Goal: Task Accomplishment & Management: Complete application form

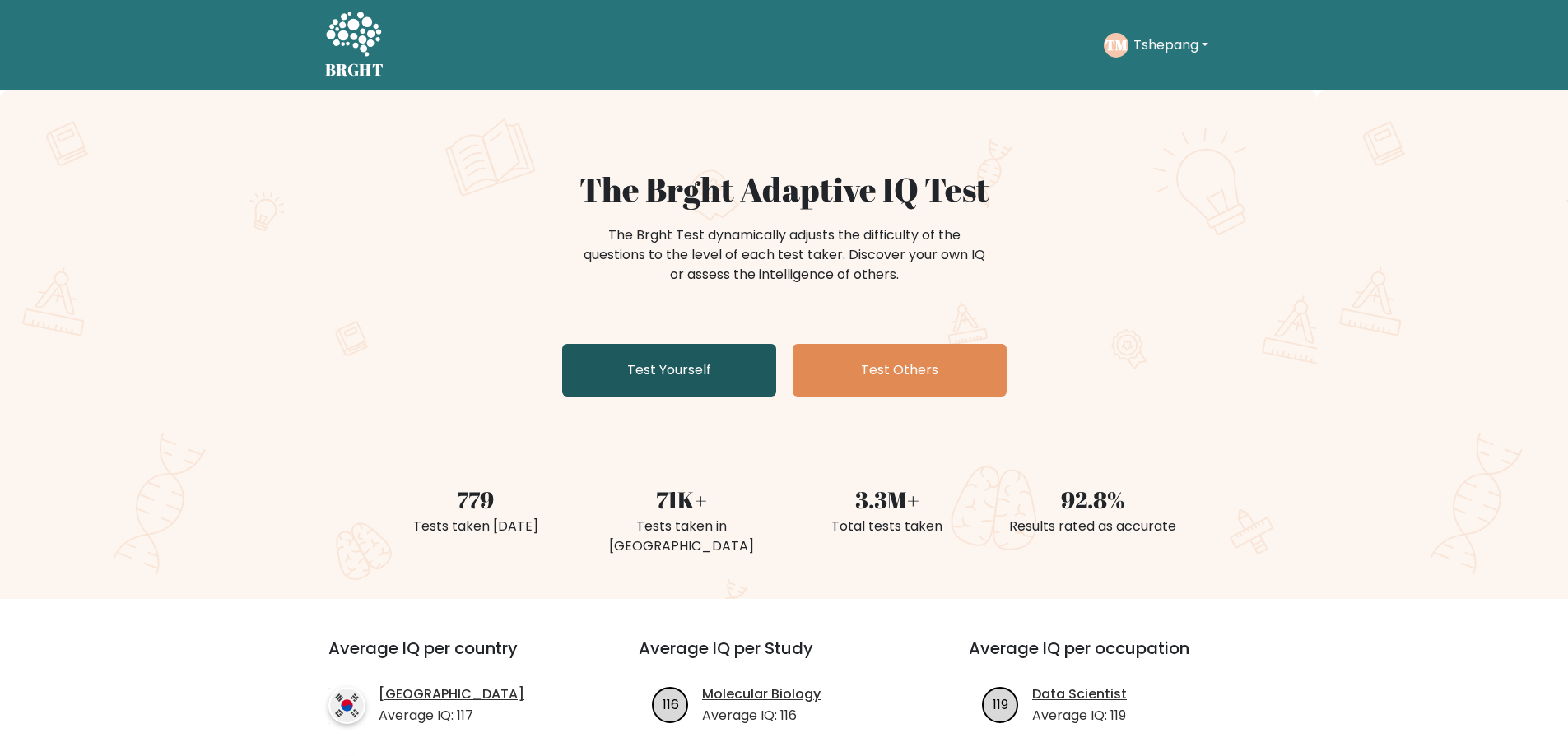
click at [645, 358] on link "Test Yourself" at bounding box center [669, 370] width 214 height 52
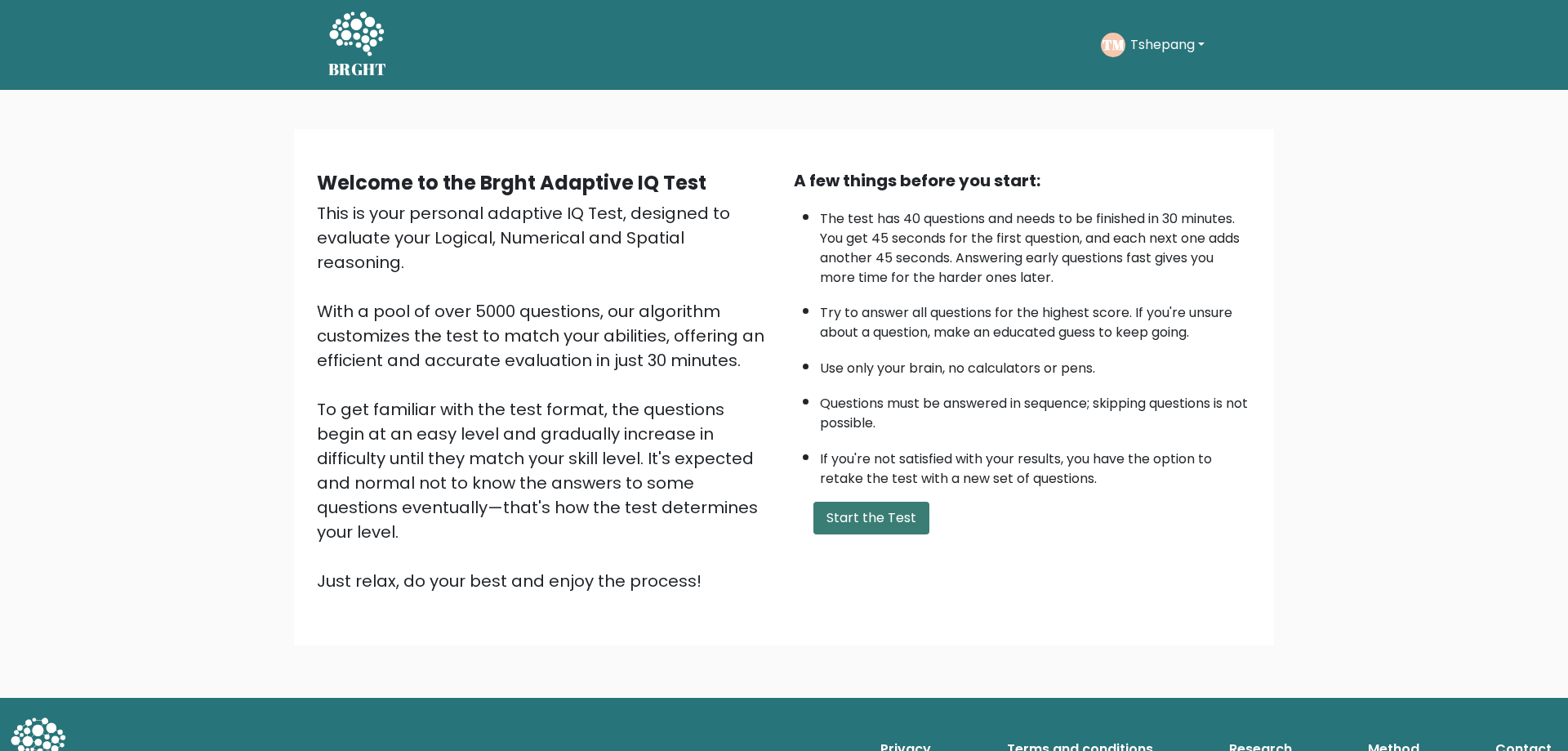
click at [871, 504] on button "Start the Test" at bounding box center [871, 518] width 116 height 32
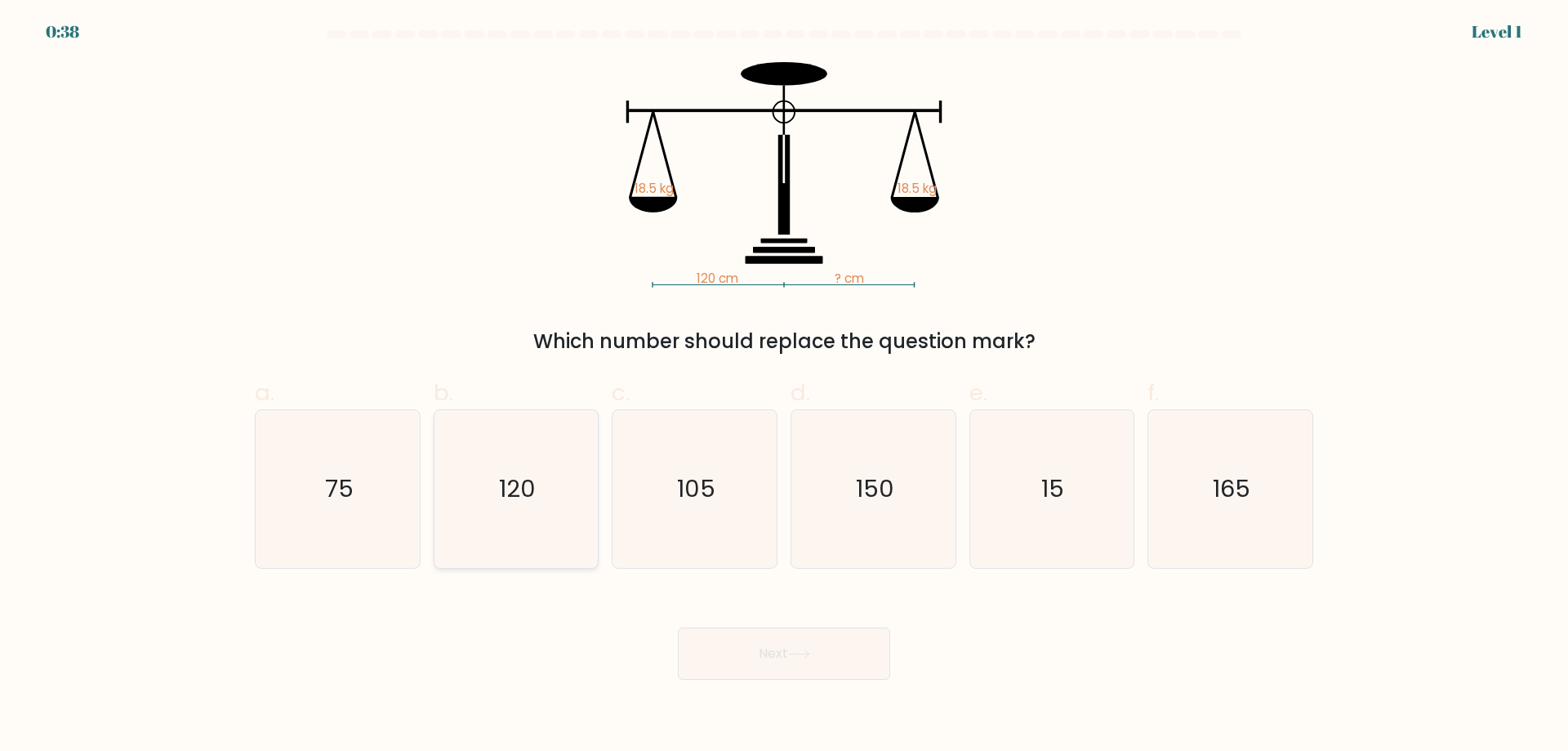
click at [511, 482] on text "120" at bounding box center [517, 488] width 37 height 32
click at [784, 386] on input "b. 120" at bounding box center [784, 381] width 1 height 10
radio input "true"
click at [767, 649] on button "Next" at bounding box center [783, 654] width 212 height 52
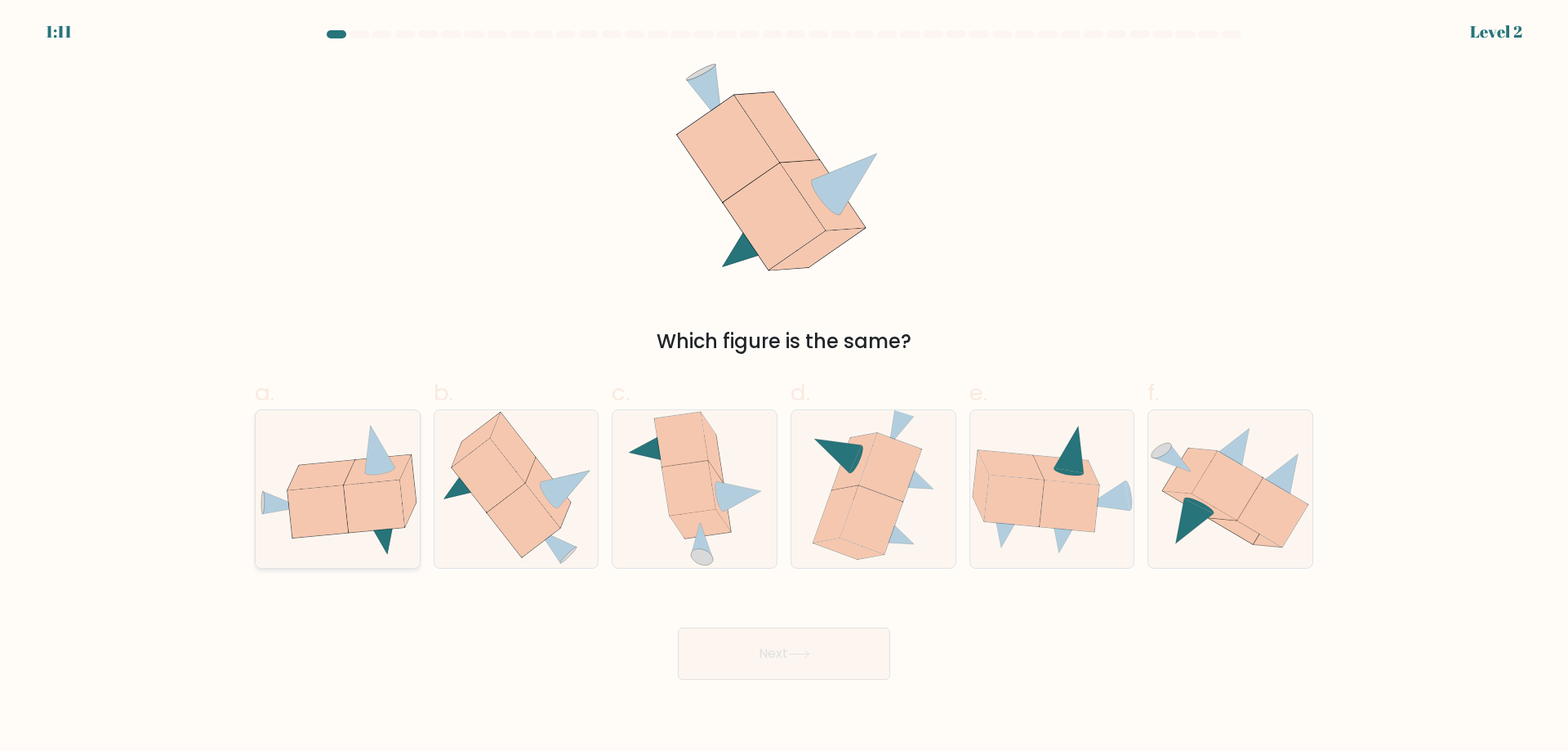
click at [303, 482] on icon at bounding box center [321, 475] width 67 height 31
click at [784, 386] on input "a." at bounding box center [784, 381] width 1 height 10
radio input "true"
click at [796, 638] on button "Next" at bounding box center [783, 654] width 212 height 52
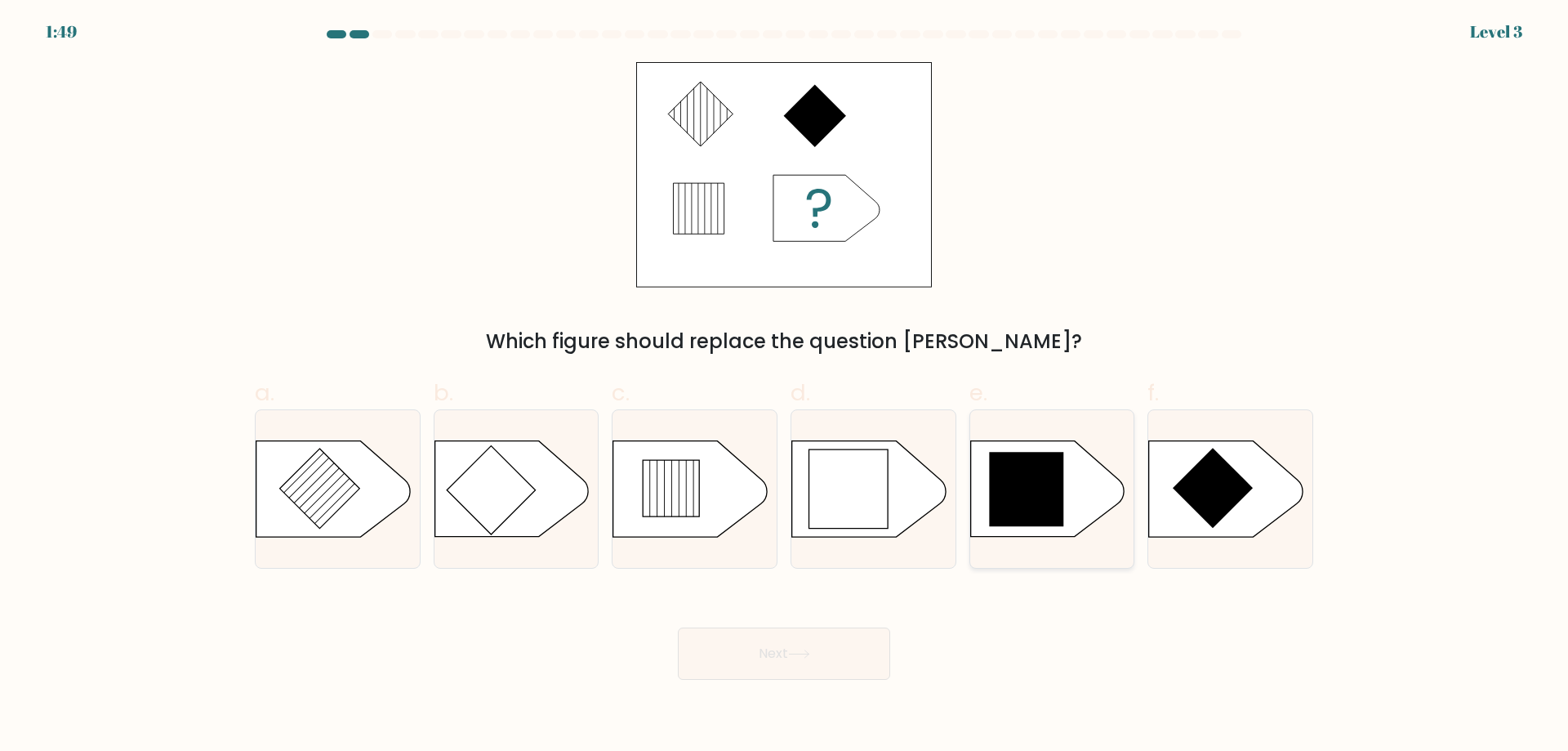
click at [1043, 484] on icon at bounding box center [1027, 490] width 74 height 74
click at [785, 386] on input "e." at bounding box center [784, 381] width 1 height 10
radio input "true"
click at [753, 642] on button "Next" at bounding box center [783, 654] width 212 height 52
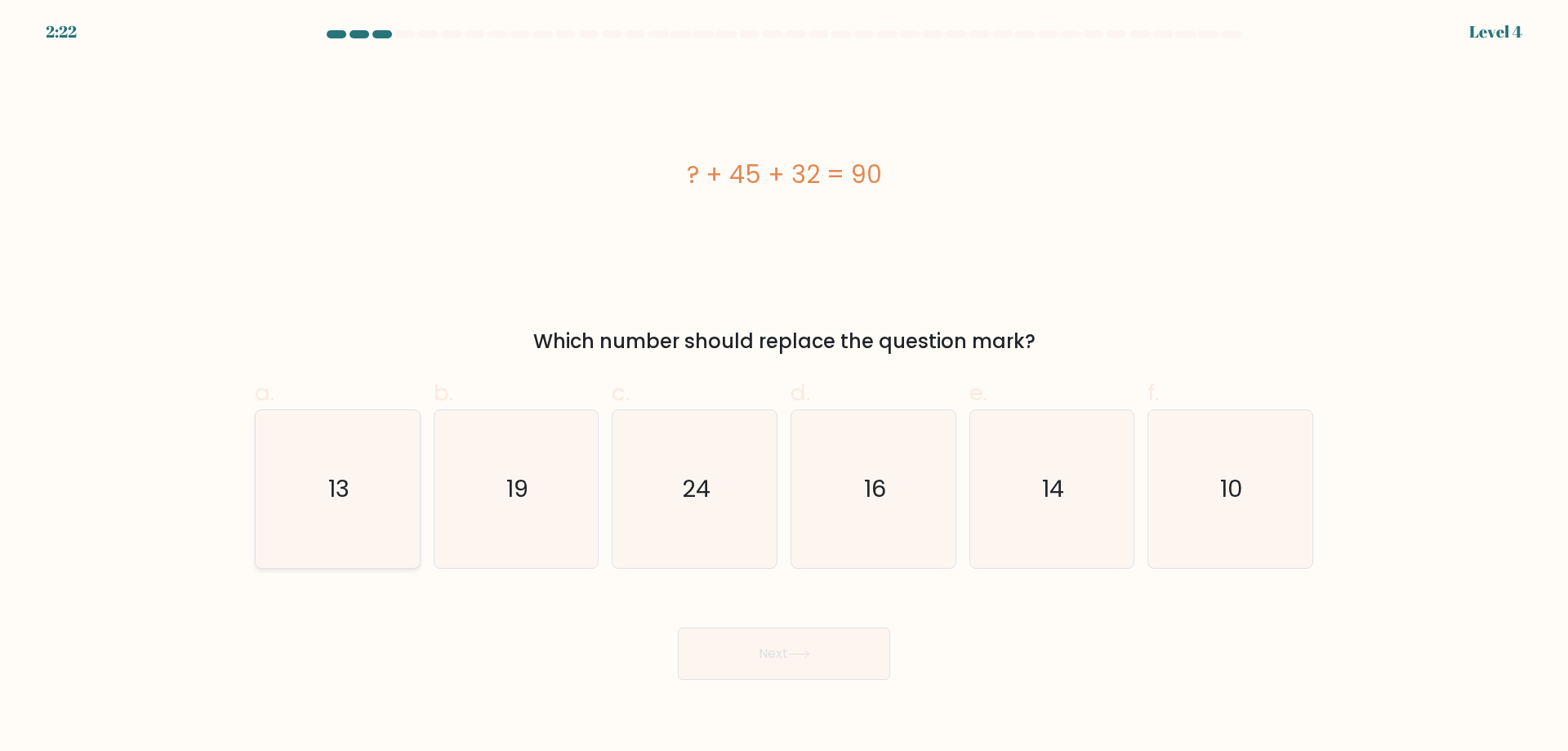
click at [373, 497] on icon "13" at bounding box center [338, 489] width 157 height 157
click at [784, 386] on input "a. 13" at bounding box center [784, 381] width 1 height 10
radio input "true"
click at [783, 639] on button "Next" at bounding box center [783, 654] width 212 height 52
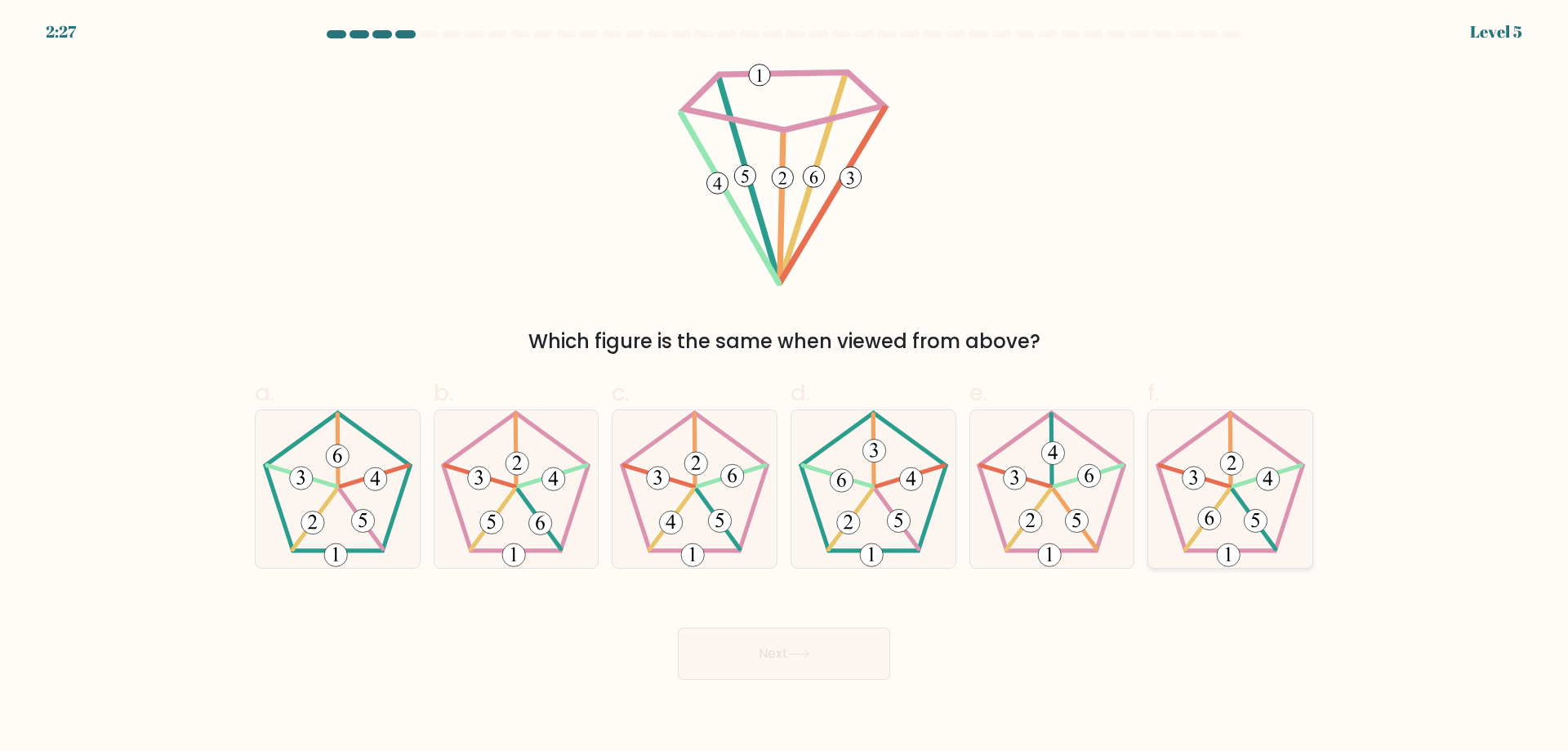
click at [1214, 553] on icon at bounding box center [1230, 489] width 157 height 157
click at [785, 386] on input "f." at bounding box center [784, 381] width 1 height 10
radio input "true"
click at [865, 659] on button "Next" at bounding box center [783, 654] width 212 height 52
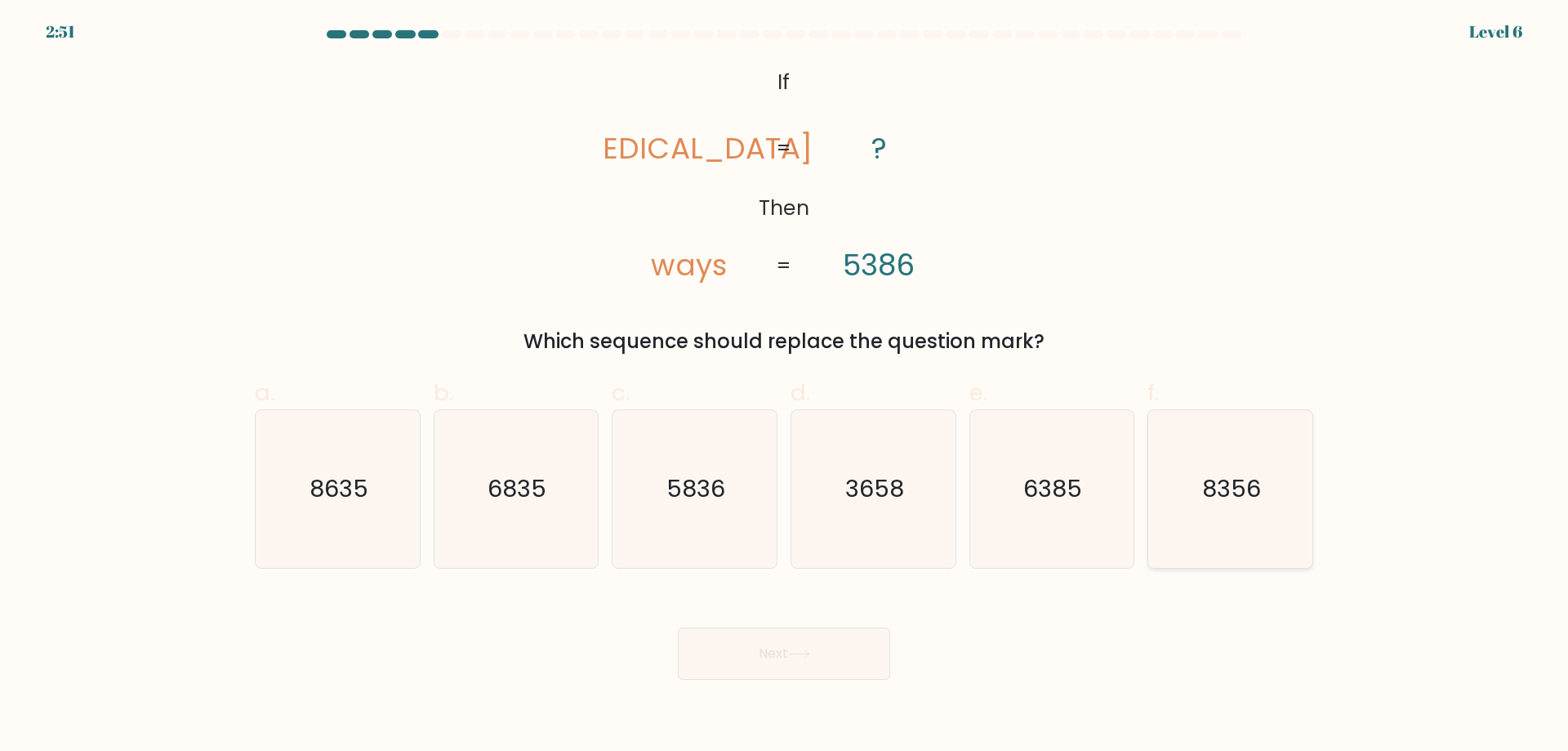
click at [1304, 514] on icon "8356" at bounding box center [1230, 489] width 157 height 157
click at [785, 386] on input "f. 8356" at bounding box center [784, 381] width 1 height 10
radio input "true"
click at [755, 662] on button "Next" at bounding box center [783, 654] width 212 height 52
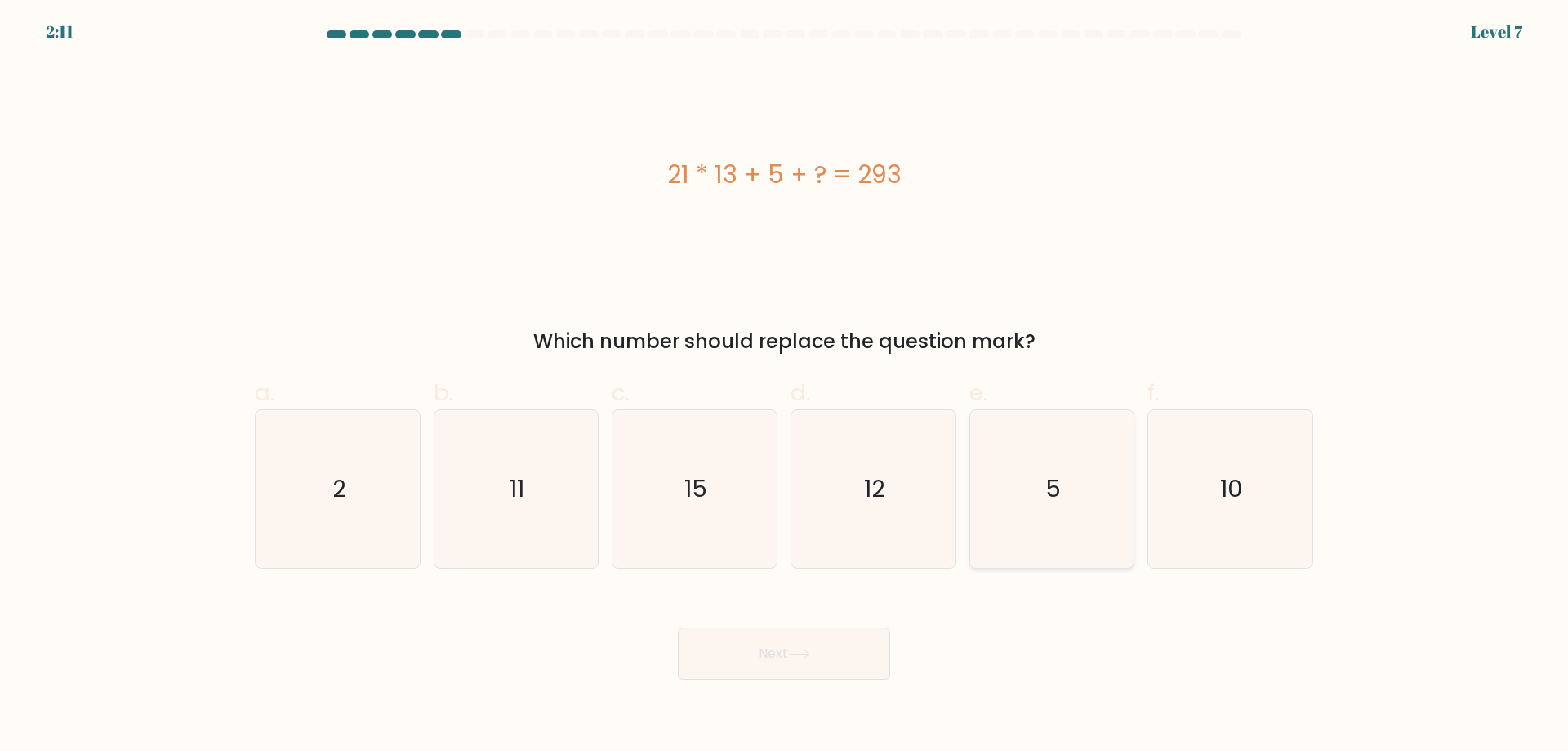
click at [1078, 524] on icon "5" at bounding box center [1052, 489] width 157 height 157
click at [785, 386] on input "e. 5" at bounding box center [784, 381] width 1 height 10
radio input "true"
click at [762, 658] on button "Next" at bounding box center [783, 654] width 212 height 52
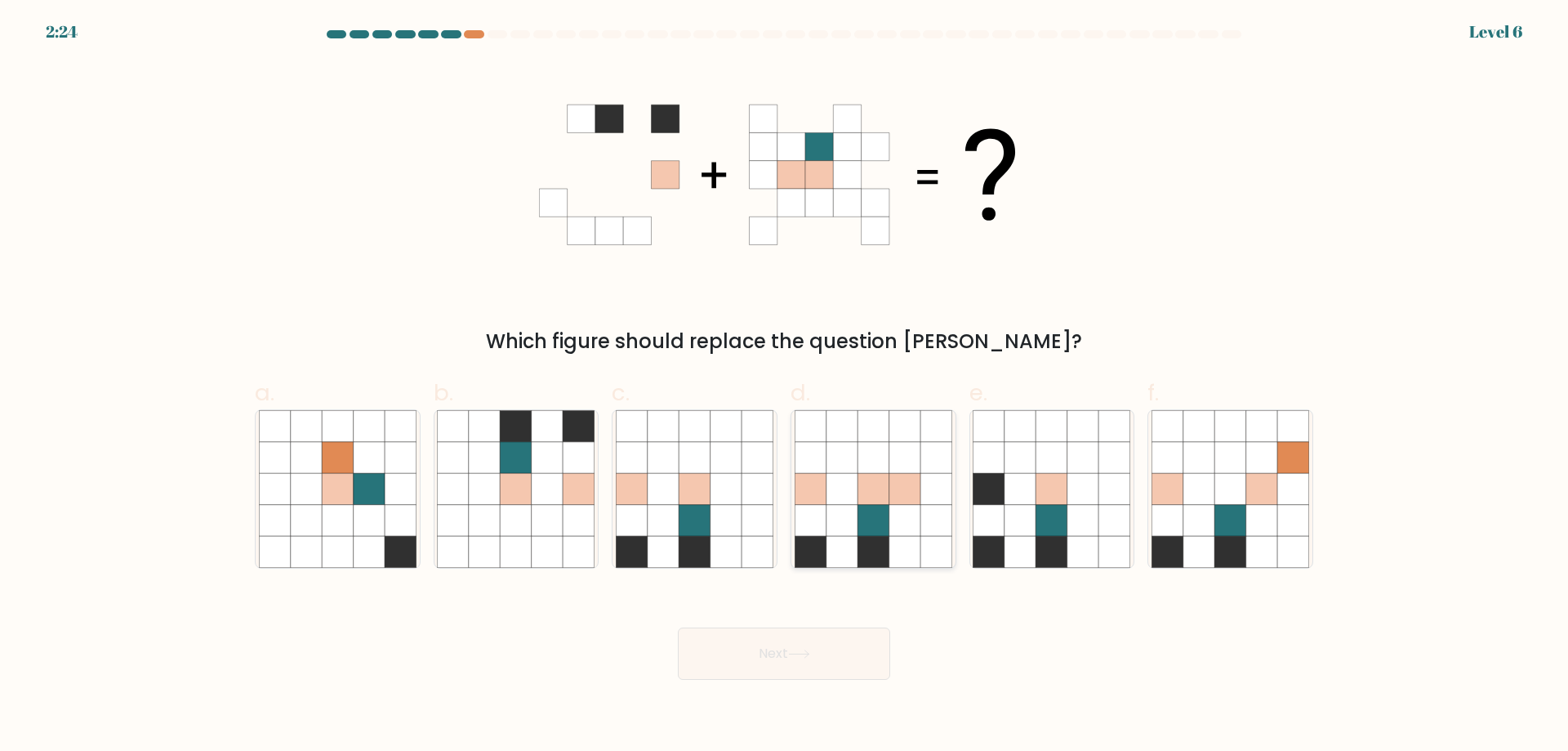
click at [839, 547] on icon at bounding box center [842, 552] width 31 height 31
click at [785, 386] on input "d." at bounding box center [784, 381] width 1 height 10
radio input "true"
click at [788, 645] on button "Next" at bounding box center [783, 654] width 212 height 52
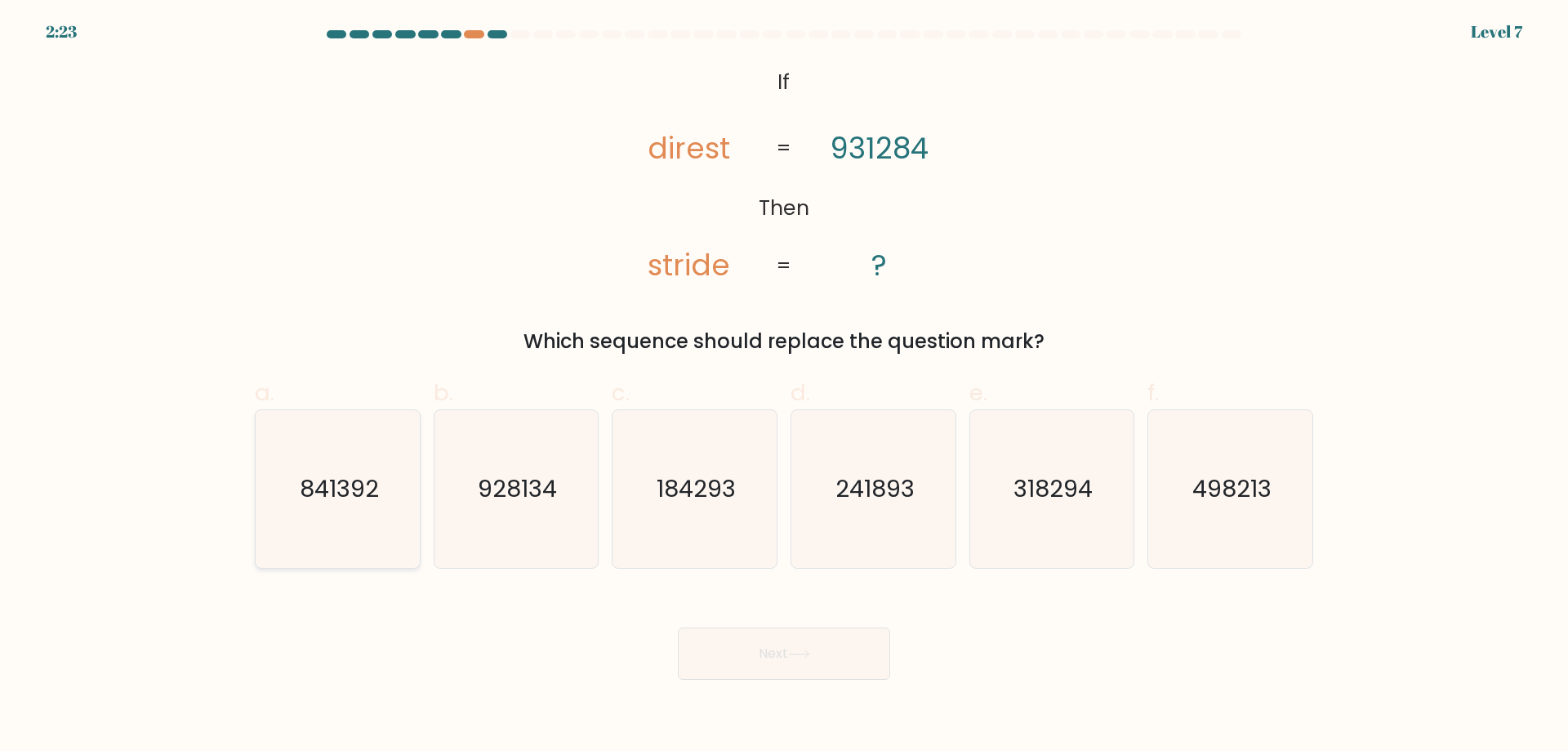
click at [340, 491] on text "841392" at bounding box center [340, 488] width 80 height 32
click at [784, 386] on input "a. 841392" at bounding box center [784, 381] width 1 height 10
radio input "true"
click at [762, 649] on button "Next" at bounding box center [783, 654] width 212 height 52
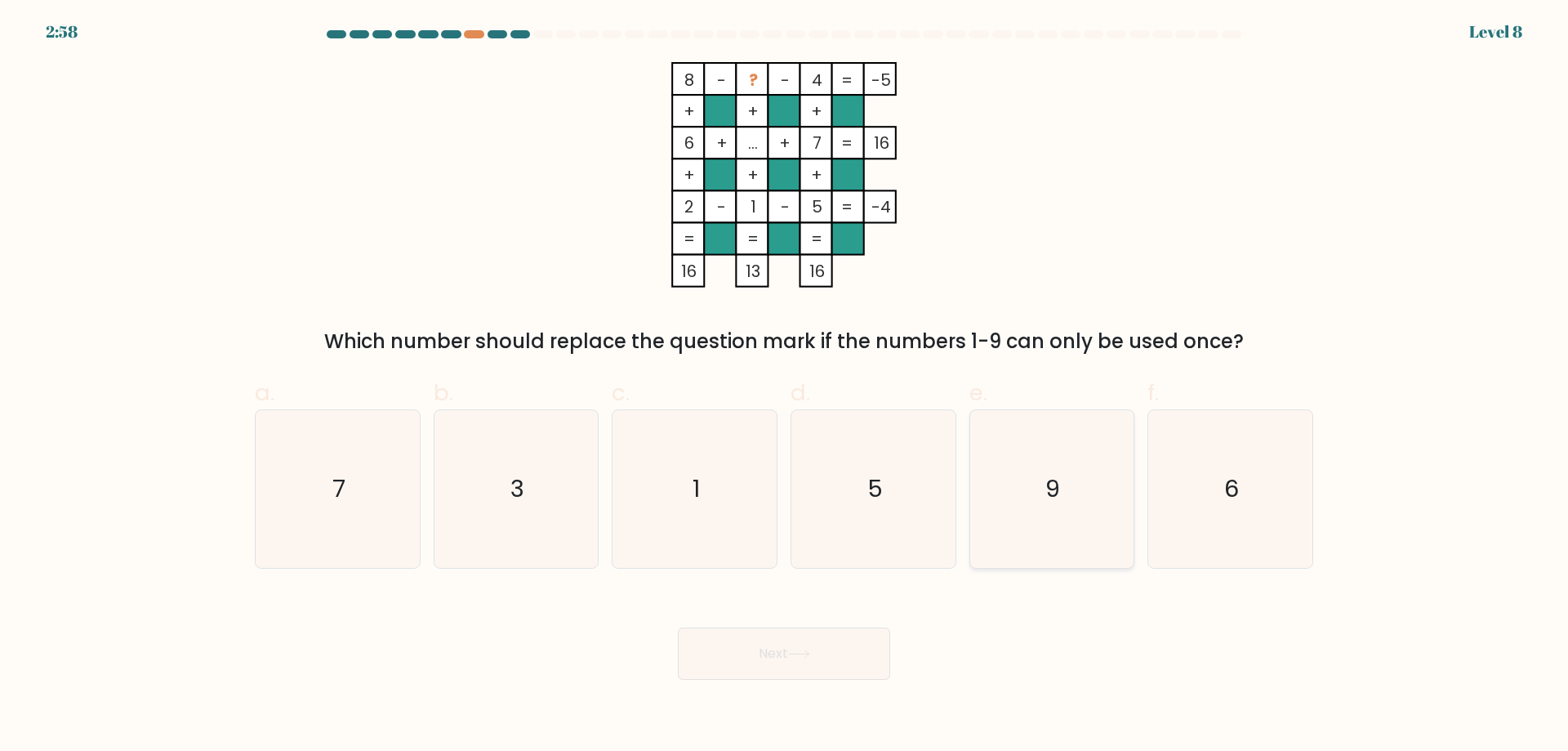
click at [1104, 485] on icon "9" at bounding box center [1052, 489] width 157 height 157
click at [785, 386] on input "e. 9" at bounding box center [784, 381] width 1 height 10
radio input "true"
click at [860, 665] on button "Next" at bounding box center [783, 654] width 212 height 52
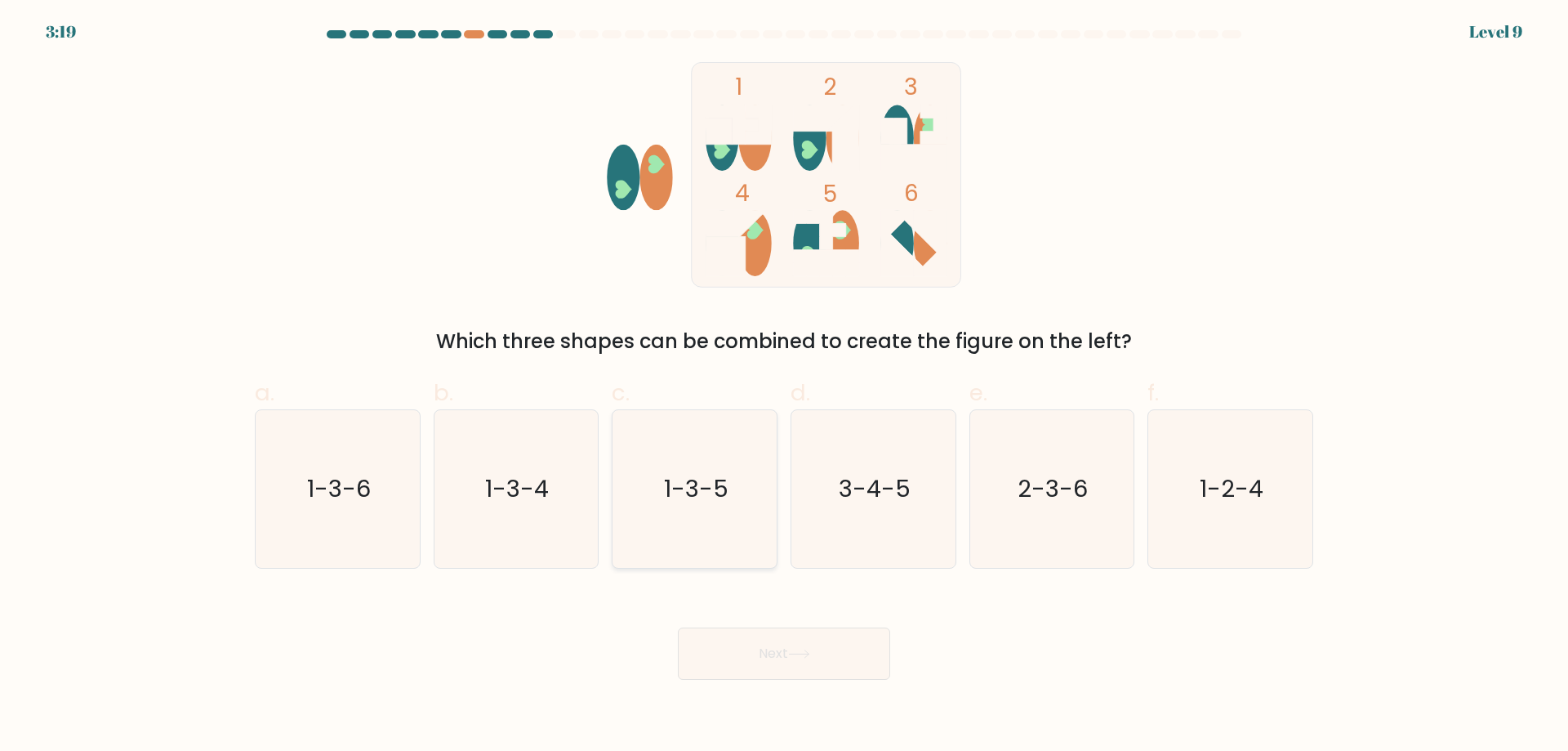
click at [691, 479] on text "1-3-5" at bounding box center [696, 488] width 65 height 32
click at [784, 386] on input "c. 1-3-5" at bounding box center [784, 381] width 1 height 10
radio input "true"
click at [757, 635] on button "Next" at bounding box center [783, 654] width 212 height 52
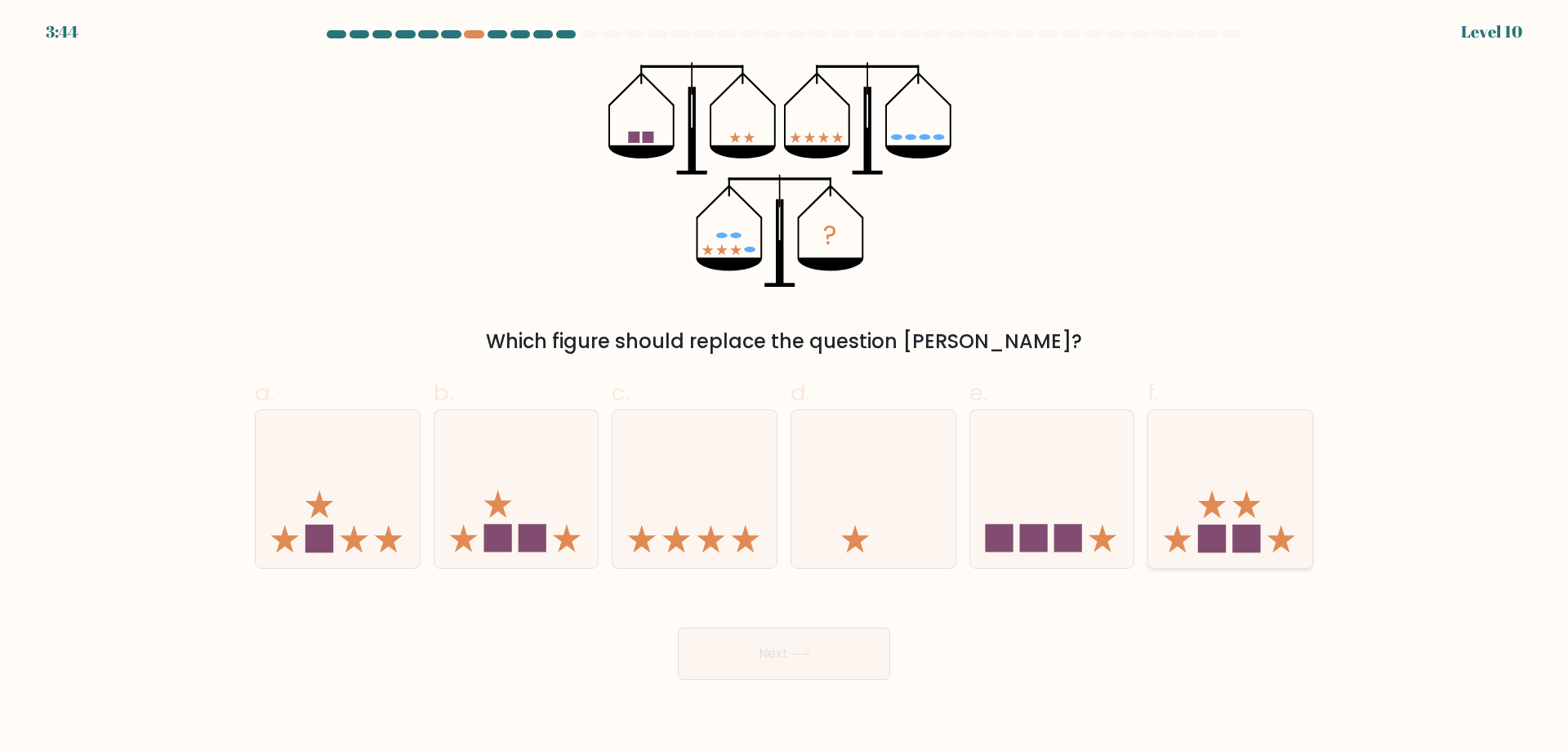
click at [1230, 532] on icon at bounding box center [1230, 488] width 164 height 135
click at [785, 386] on input "f." at bounding box center [784, 381] width 1 height 10
radio input "true"
click at [835, 640] on button "Next" at bounding box center [783, 654] width 212 height 52
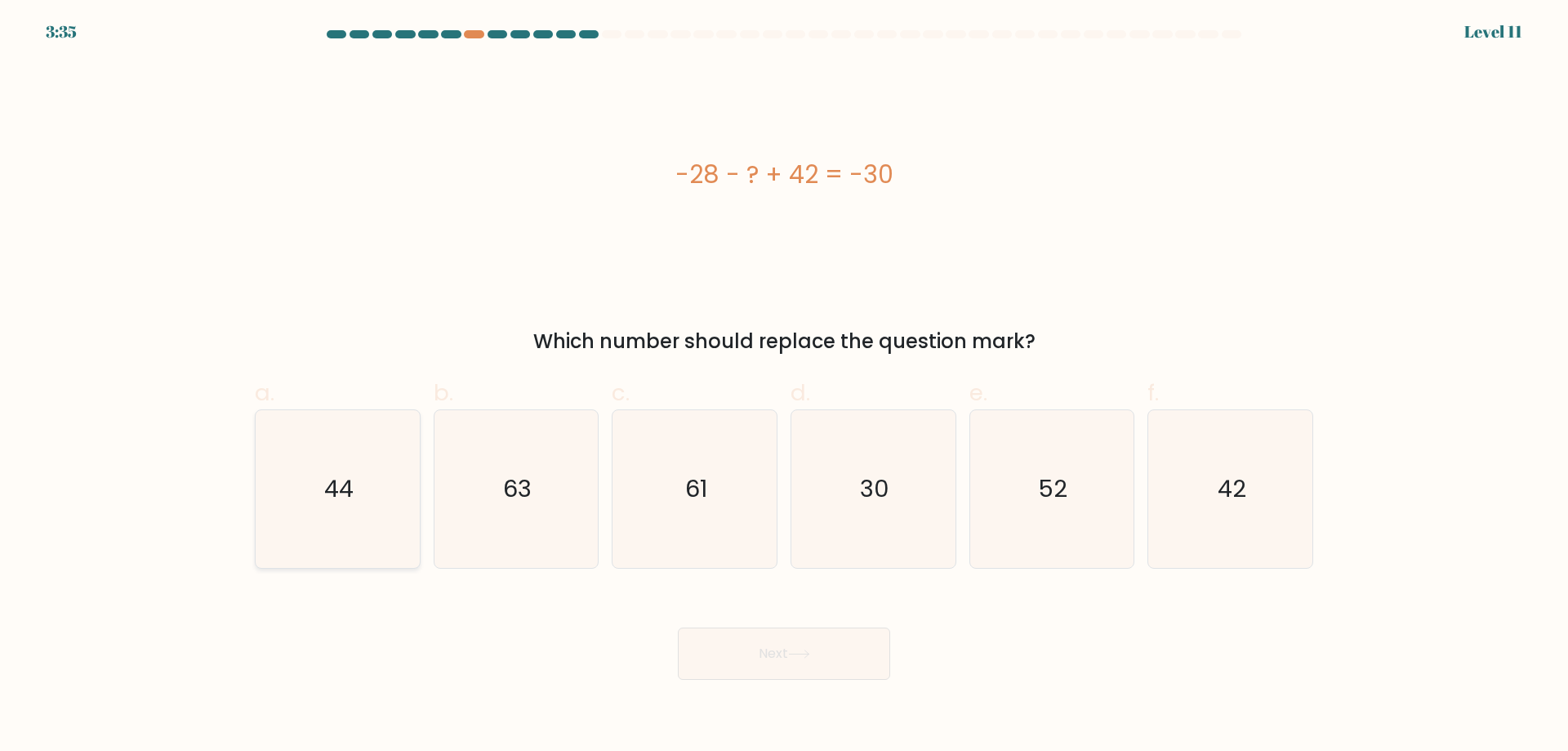
click at [306, 462] on icon "44" at bounding box center [338, 489] width 157 height 157
click at [784, 386] on input "a. 44" at bounding box center [784, 381] width 1 height 10
radio input "true"
click at [857, 658] on button "Next" at bounding box center [783, 654] width 212 height 52
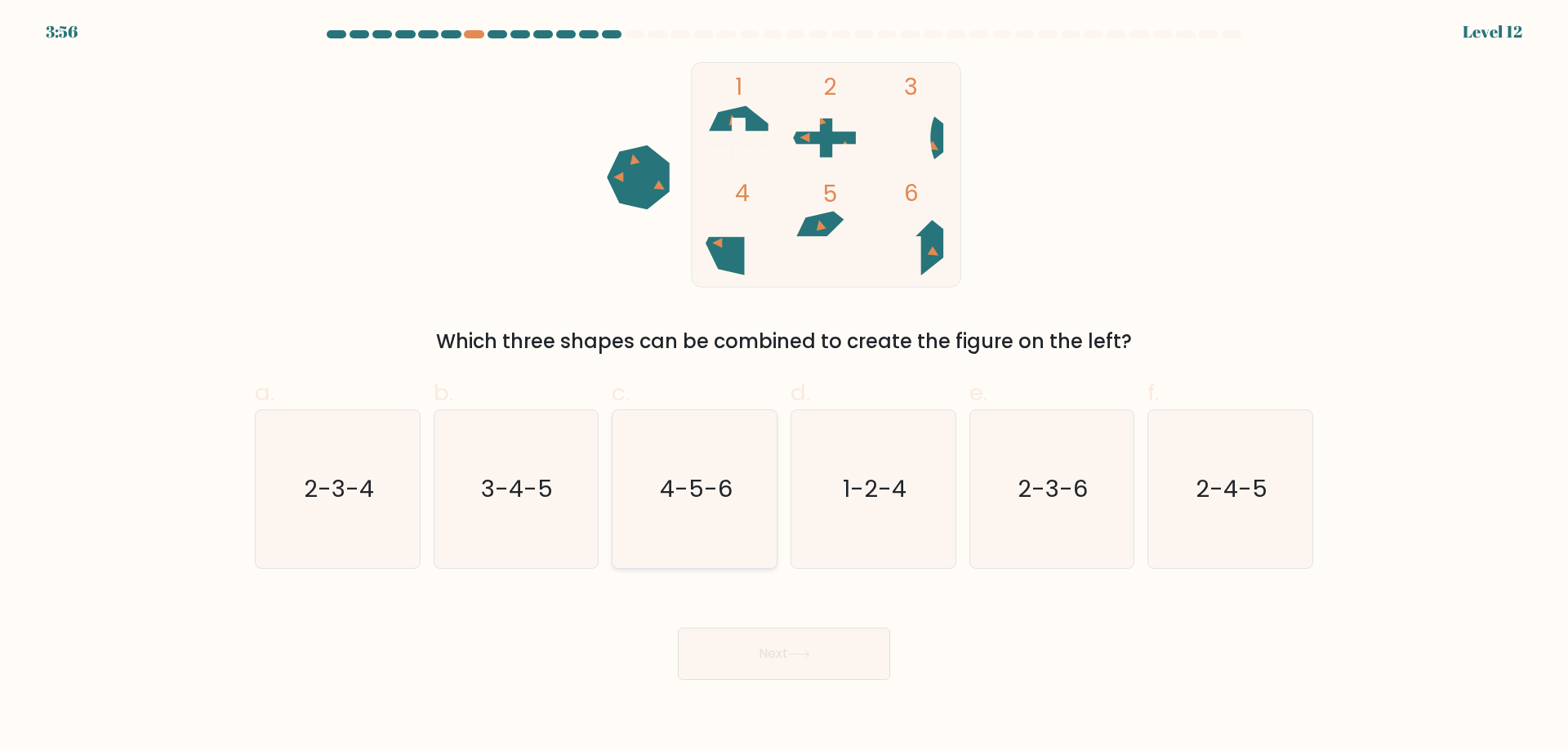
click at [735, 440] on icon "4-5-6" at bounding box center [694, 489] width 157 height 157
click at [784, 386] on input "c. 4-5-6" at bounding box center [784, 381] width 1 height 10
radio input "true"
click at [801, 649] on icon at bounding box center [799, 654] width 22 height 9
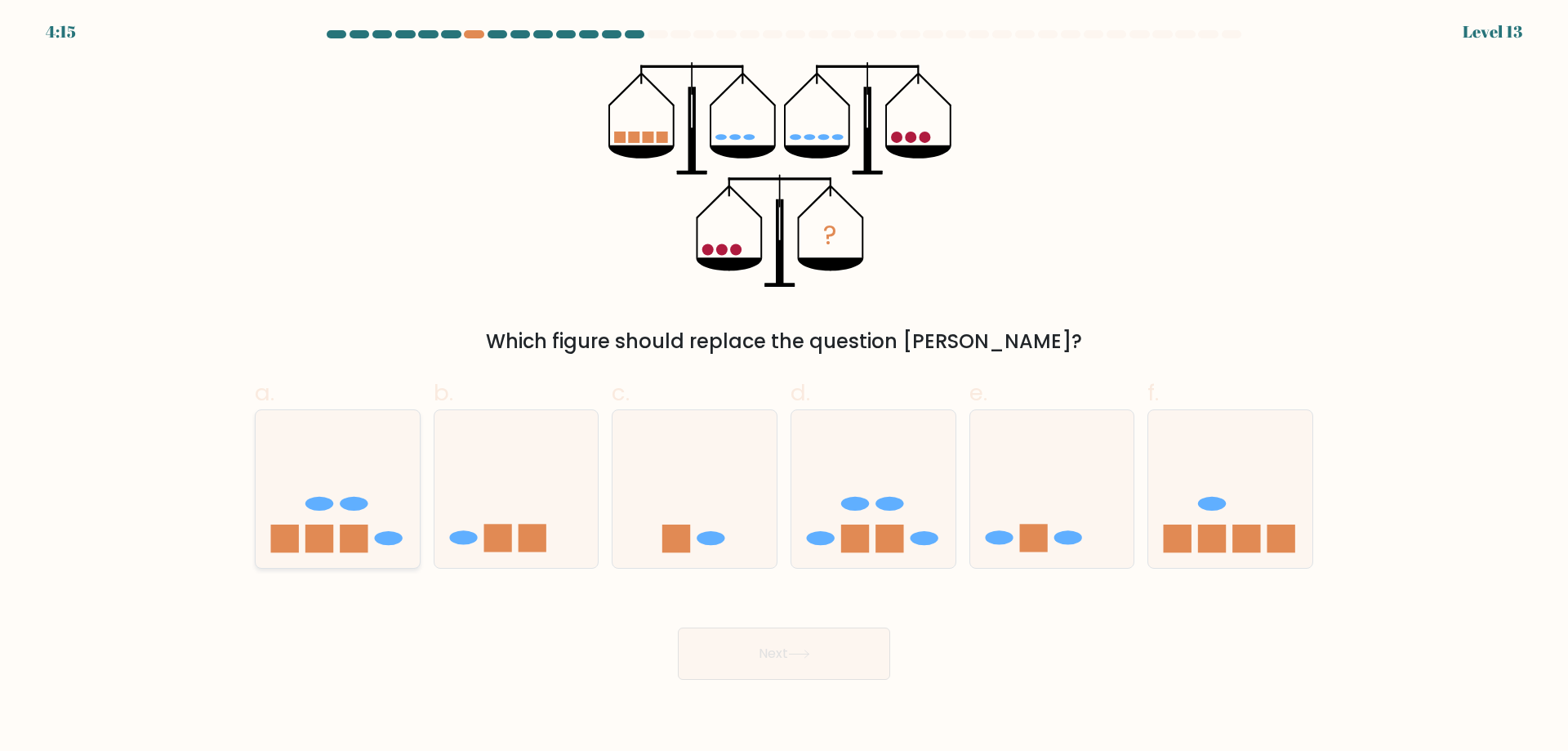
click at [369, 538] on icon at bounding box center [337, 488] width 164 height 135
click at [784, 386] on input "a." at bounding box center [784, 381] width 1 height 10
radio input "true"
click at [811, 664] on button "Next" at bounding box center [783, 654] width 212 height 52
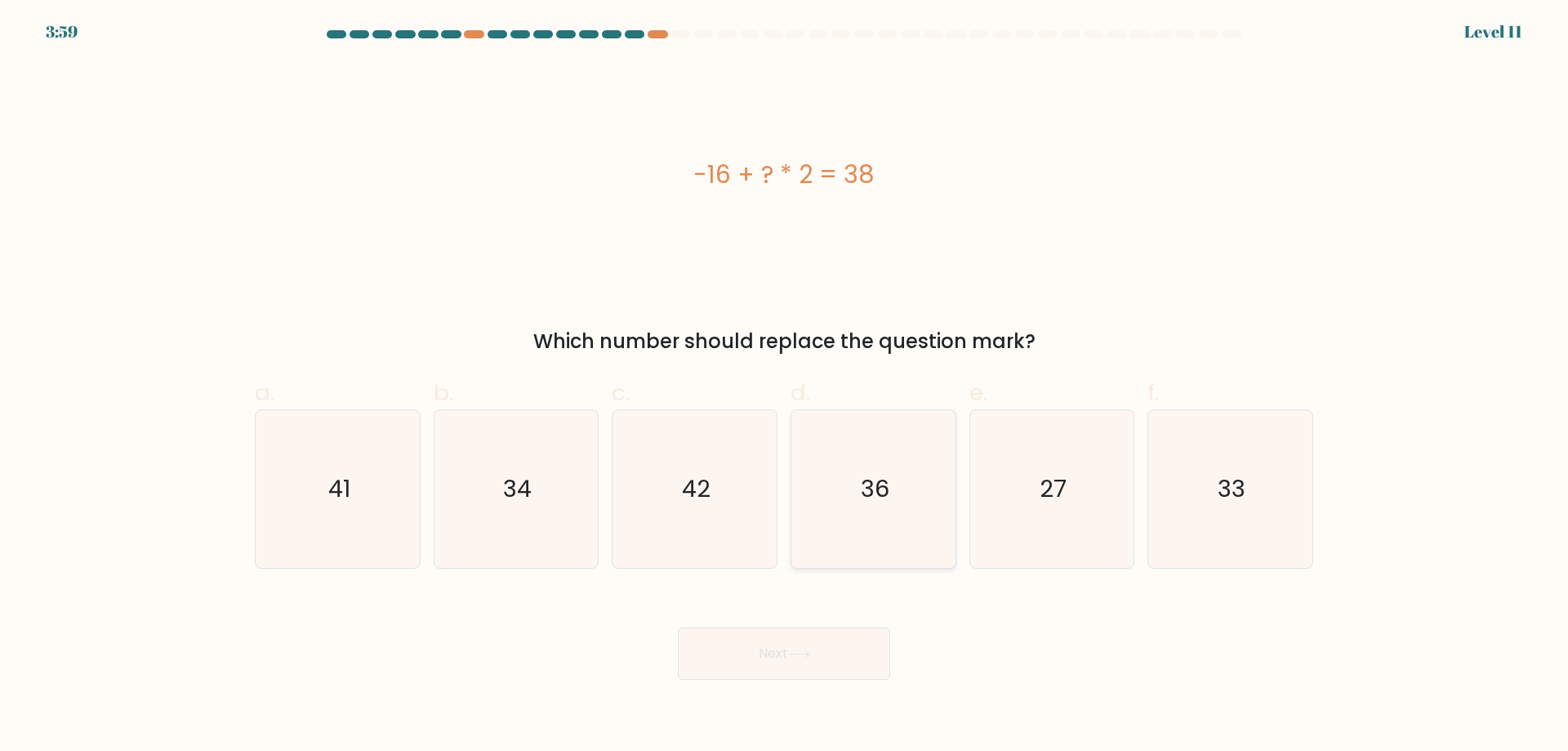
click at [901, 493] on icon "36" at bounding box center [874, 489] width 157 height 157
click at [785, 386] on input "d. 36" at bounding box center [784, 381] width 1 height 10
radio input "true"
click at [864, 666] on button "Next" at bounding box center [783, 654] width 212 height 52
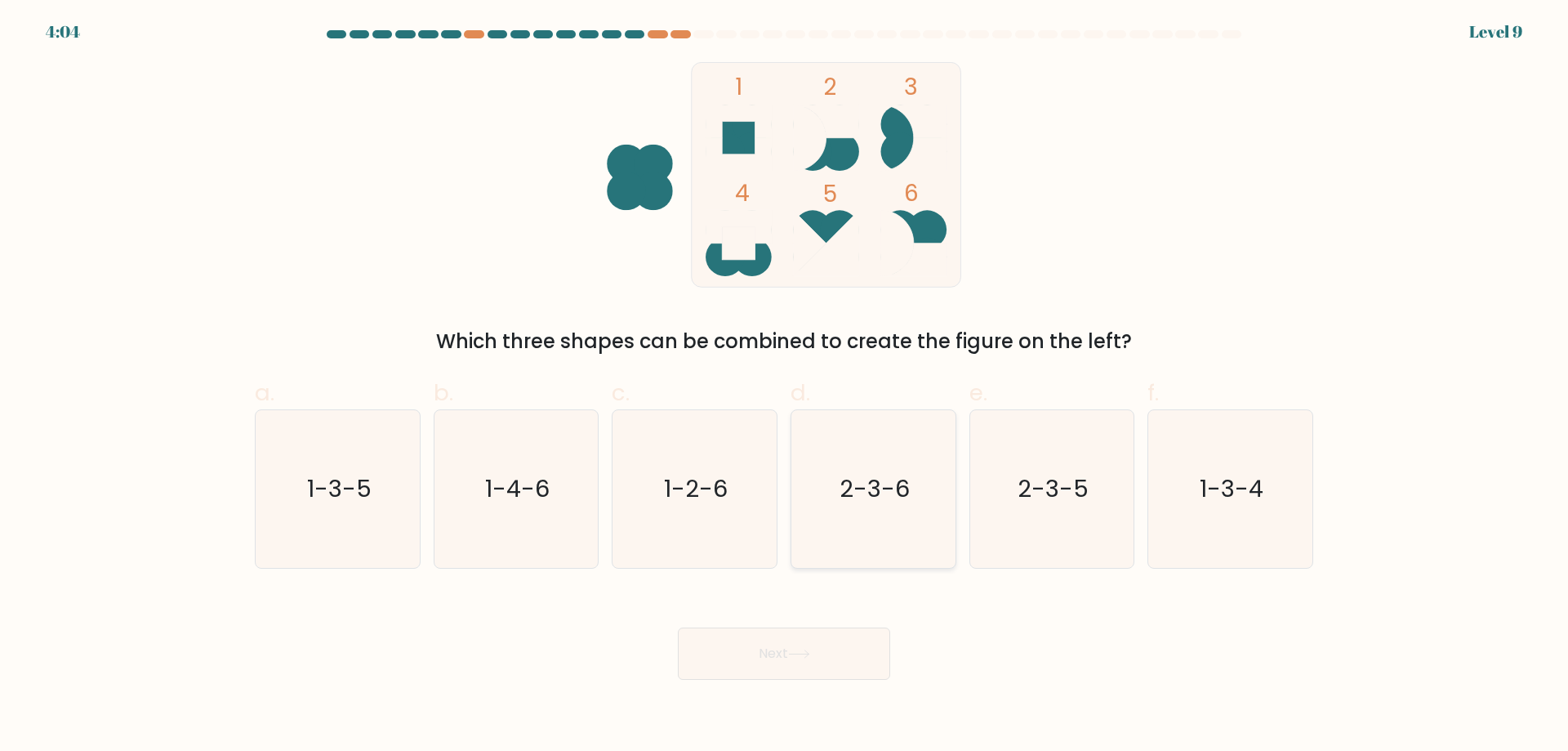
click at [823, 476] on icon "2-3-6" at bounding box center [874, 489] width 157 height 157
click at [785, 386] on input "d. 2-3-6" at bounding box center [784, 381] width 1 height 10
radio input "true"
click at [833, 665] on button "Next" at bounding box center [783, 654] width 212 height 52
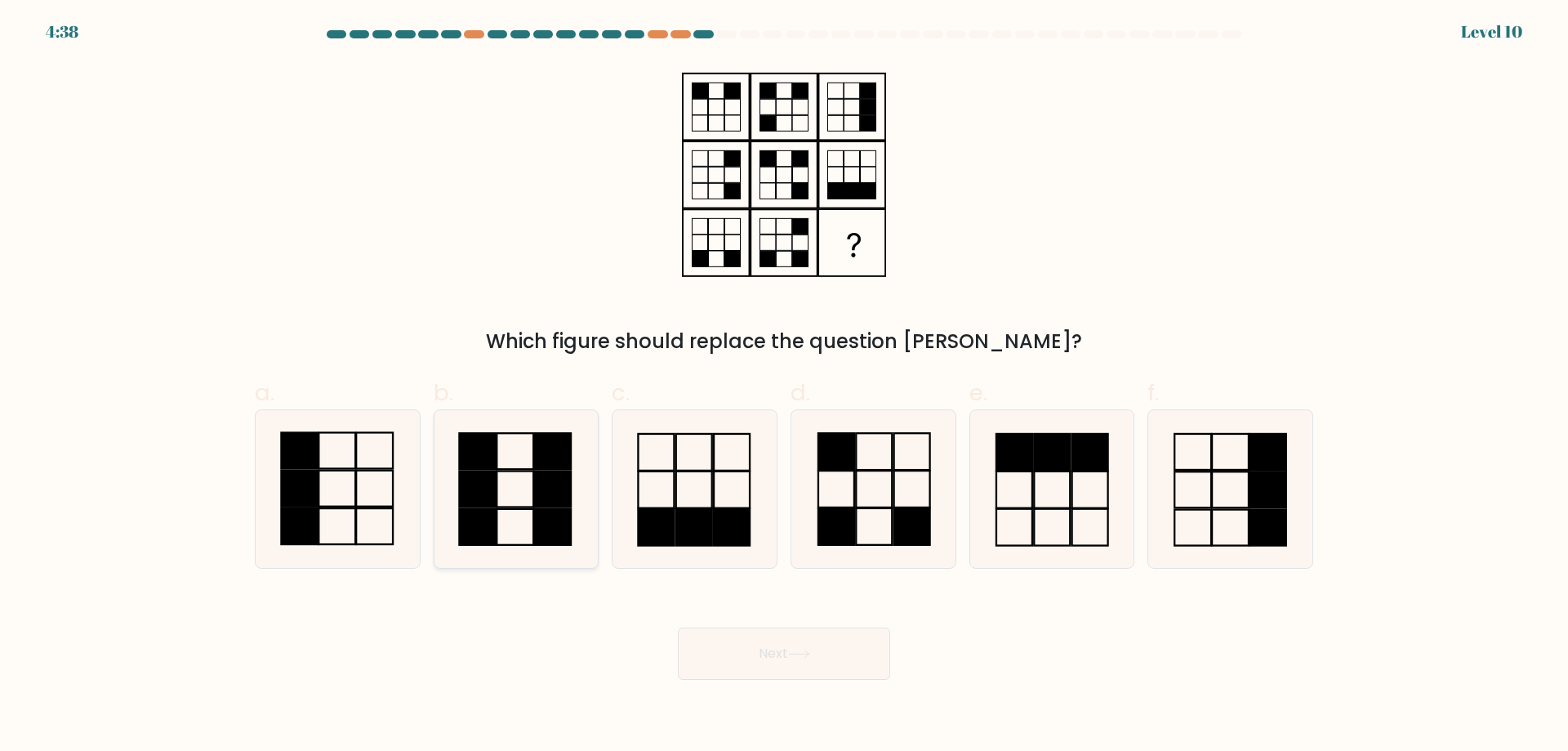
click at [518, 513] on icon at bounding box center [516, 489] width 157 height 157
click at [784, 386] on input "b." at bounding box center [784, 381] width 1 height 10
radio input "true"
click at [774, 651] on button "Next" at bounding box center [783, 654] width 212 height 52
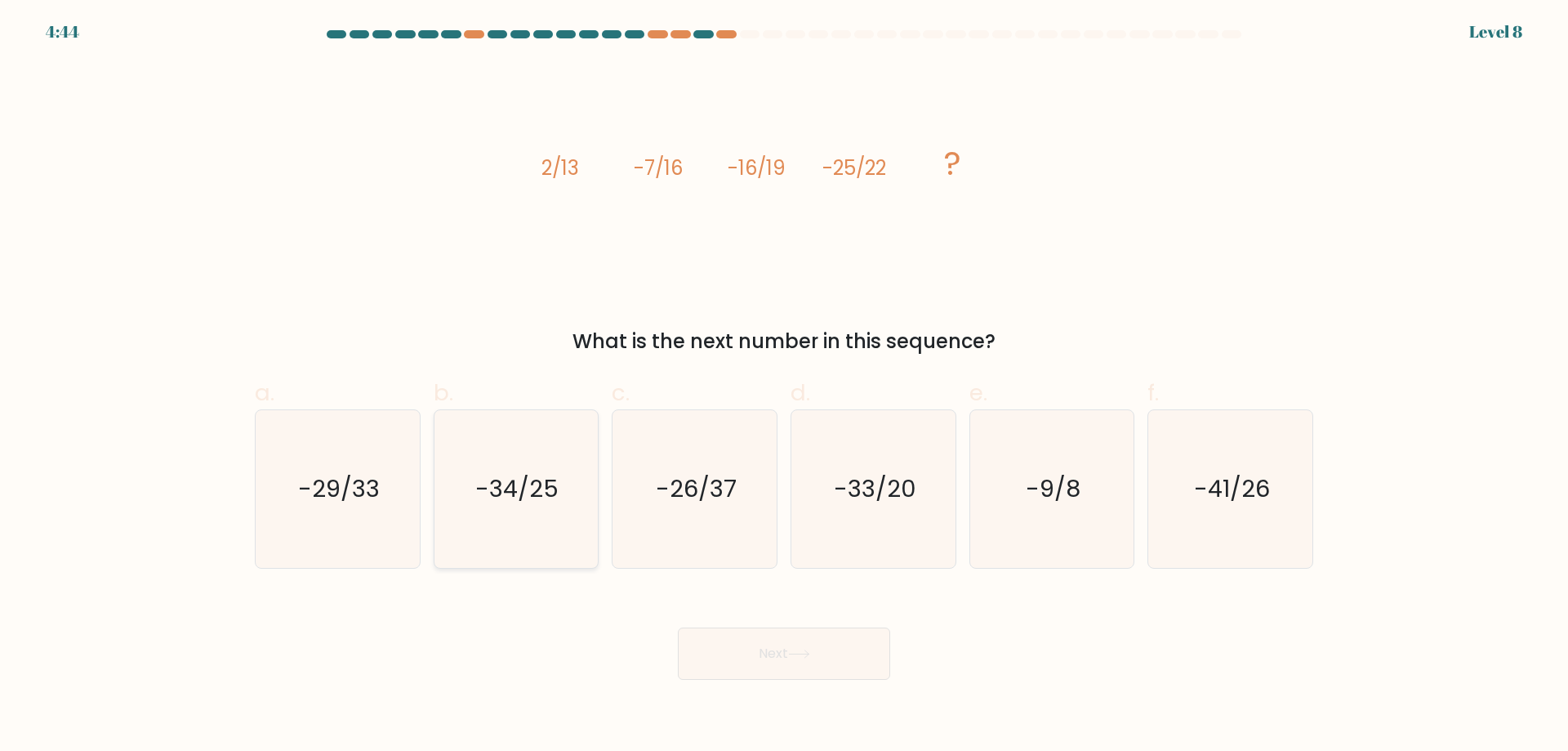
click at [503, 533] on icon "-34/25" at bounding box center [516, 489] width 157 height 157
click at [784, 386] on input "b. -34/25" at bounding box center [784, 381] width 1 height 10
radio input "true"
click at [789, 643] on button "Next" at bounding box center [783, 654] width 212 height 52
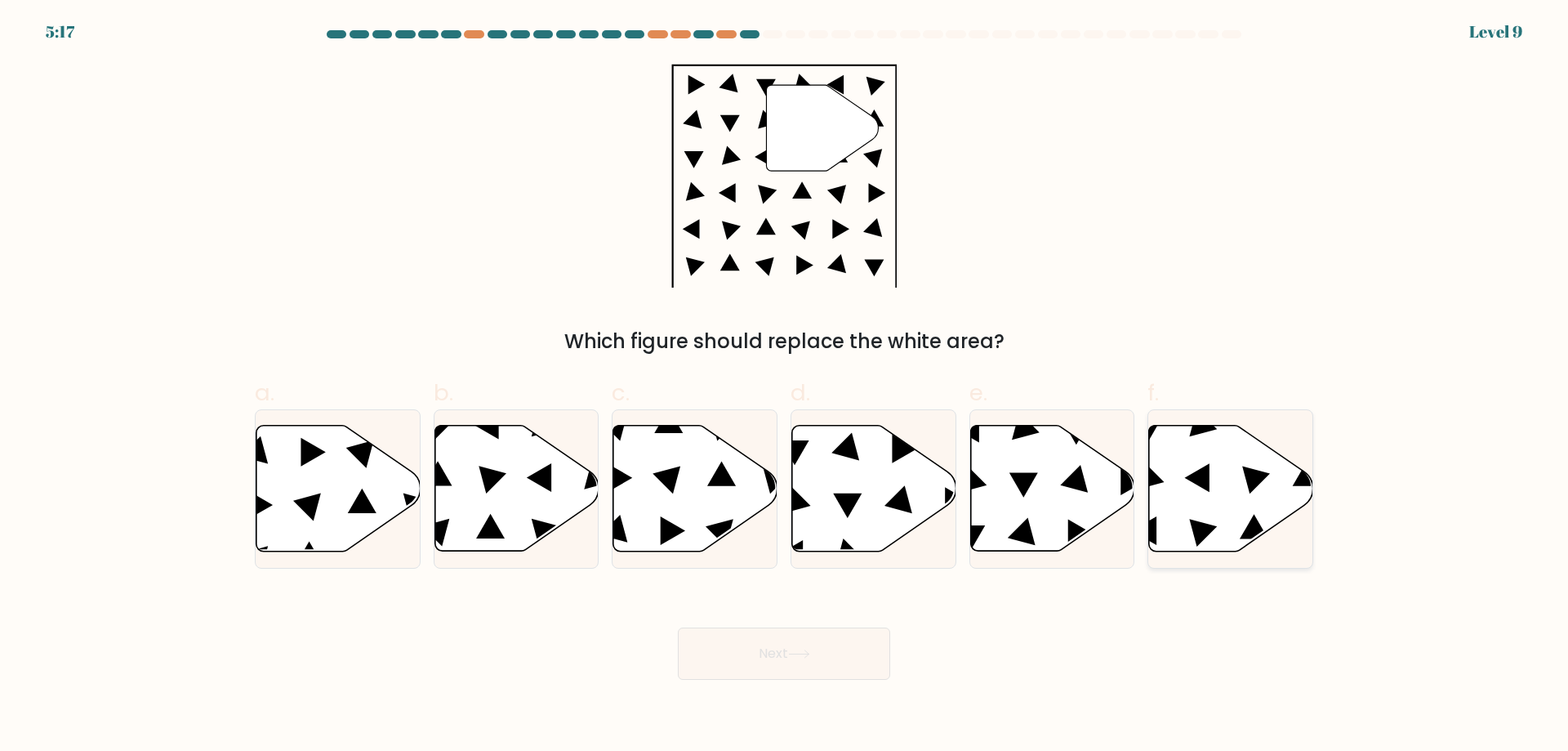
click at [1204, 502] on icon at bounding box center [1230, 489] width 164 height 126
click at [785, 386] on input "f." at bounding box center [784, 381] width 1 height 10
radio input "true"
click at [779, 648] on button "Next" at bounding box center [783, 654] width 212 height 52
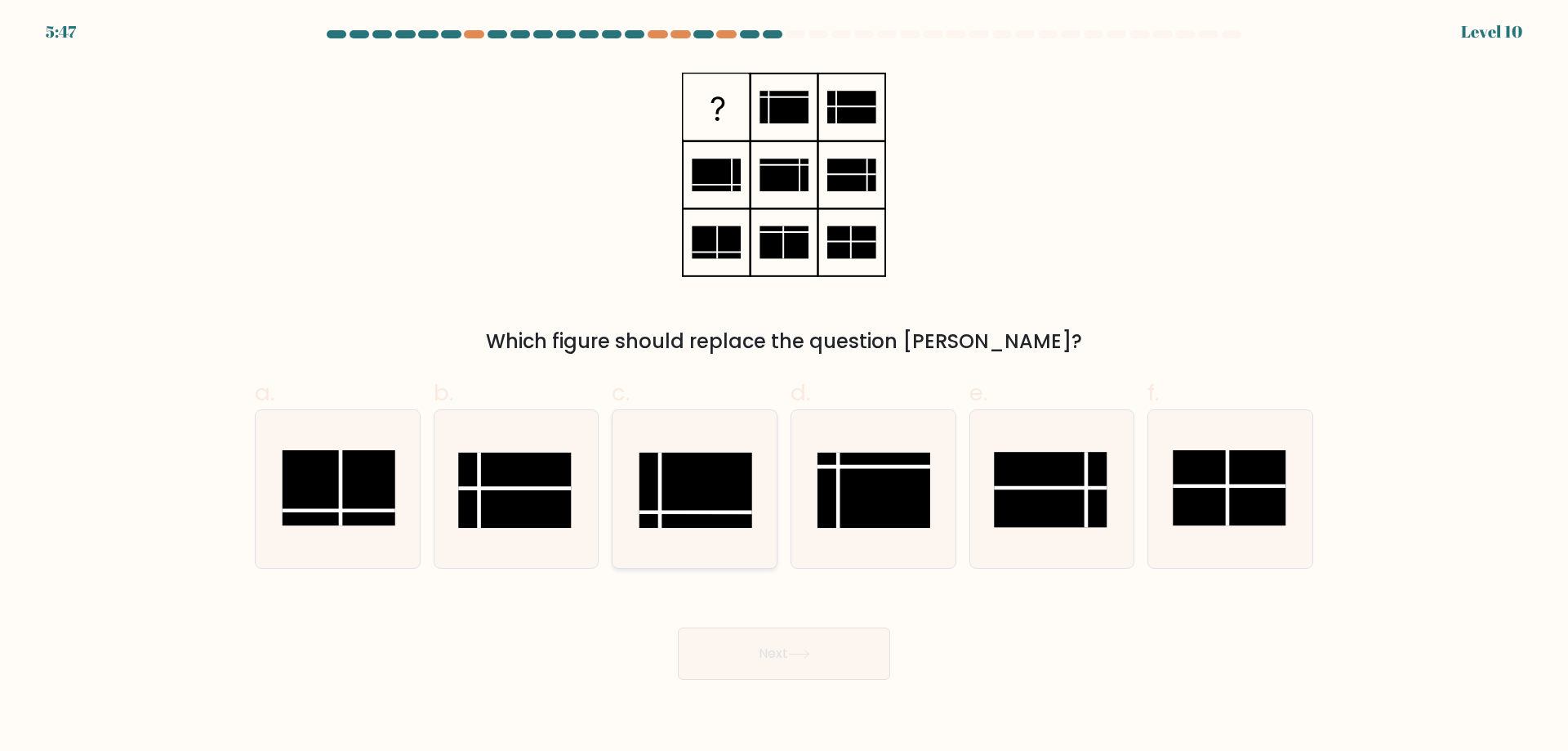
click at [685, 469] on rect at bounding box center [696, 490] width 113 height 75
click at [784, 386] on input "c." at bounding box center [784, 381] width 1 height 10
radio input "true"
click at [792, 663] on button "Next" at bounding box center [783, 654] width 212 height 52
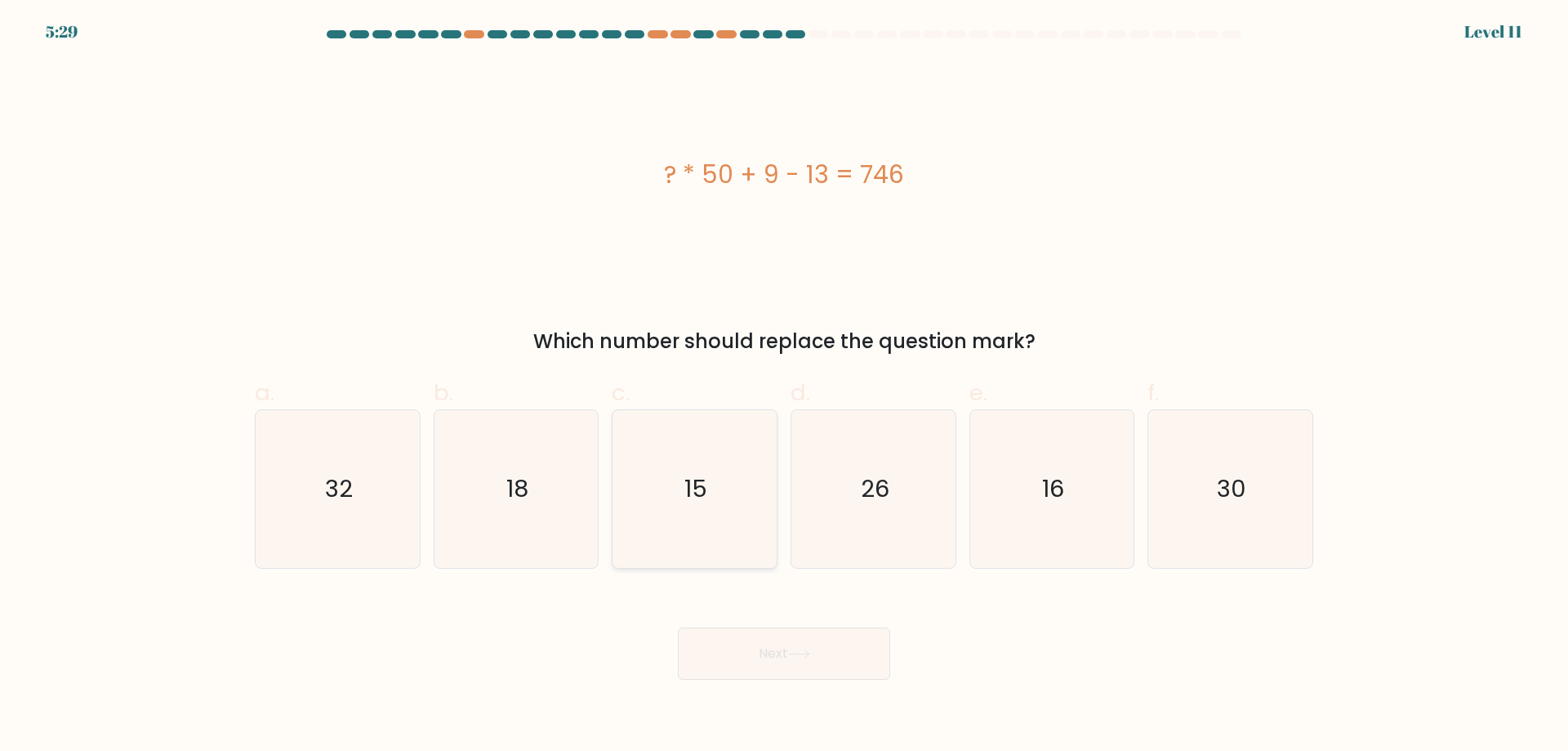
click at [713, 501] on icon "15" at bounding box center [694, 489] width 157 height 157
click at [784, 386] on input "c. 15" at bounding box center [784, 381] width 1 height 10
radio input "true"
click at [794, 646] on button "Next" at bounding box center [783, 654] width 212 height 52
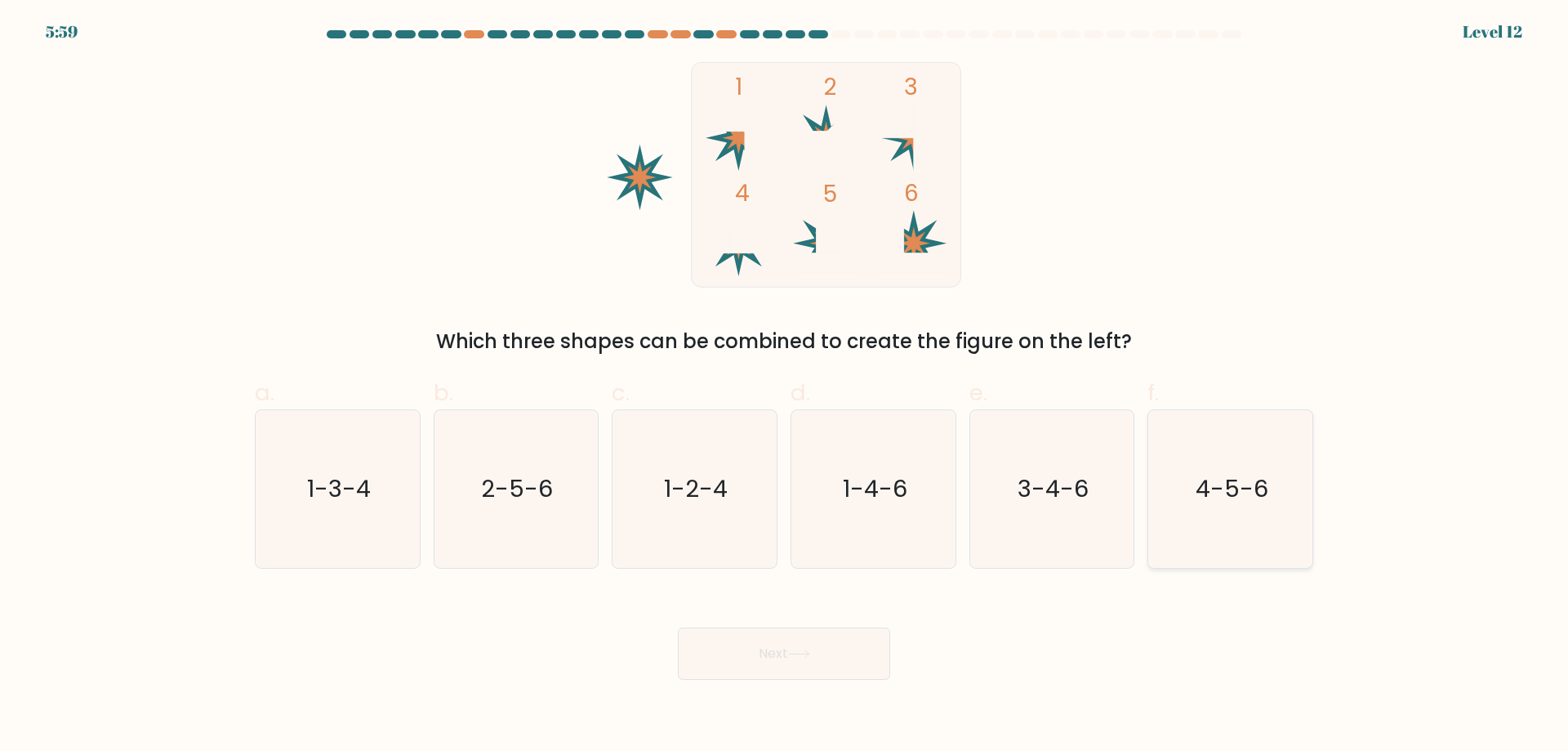
click at [1237, 501] on text "4-5-6" at bounding box center [1232, 488] width 73 height 32
click at [785, 386] on input "f. 4-5-6" at bounding box center [784, 381] width 1 height 10
radio input "true"
click at [819, 641] on button "Next" at bounding box center [783, 654] width 212 height 52
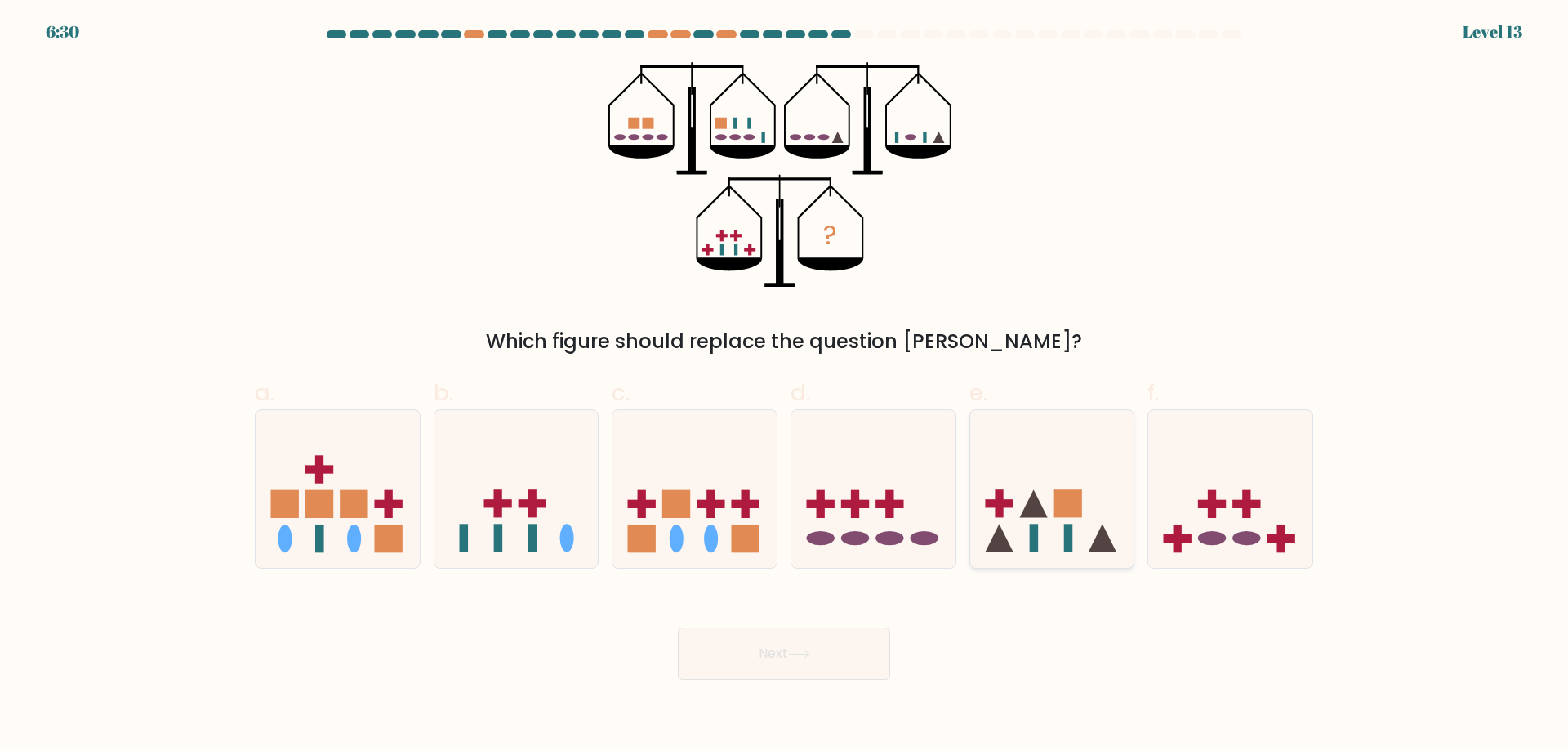
click at [1009, 510] on icon at bounding box center [1052, 488] width 164 height 135
click at [785, 386] on input "e." at bounding box center [784, 381] width 1 height 10
radio input "true"
click at [827, 657] on button "Next" at bounding box center [783, 654] width 212 height 52
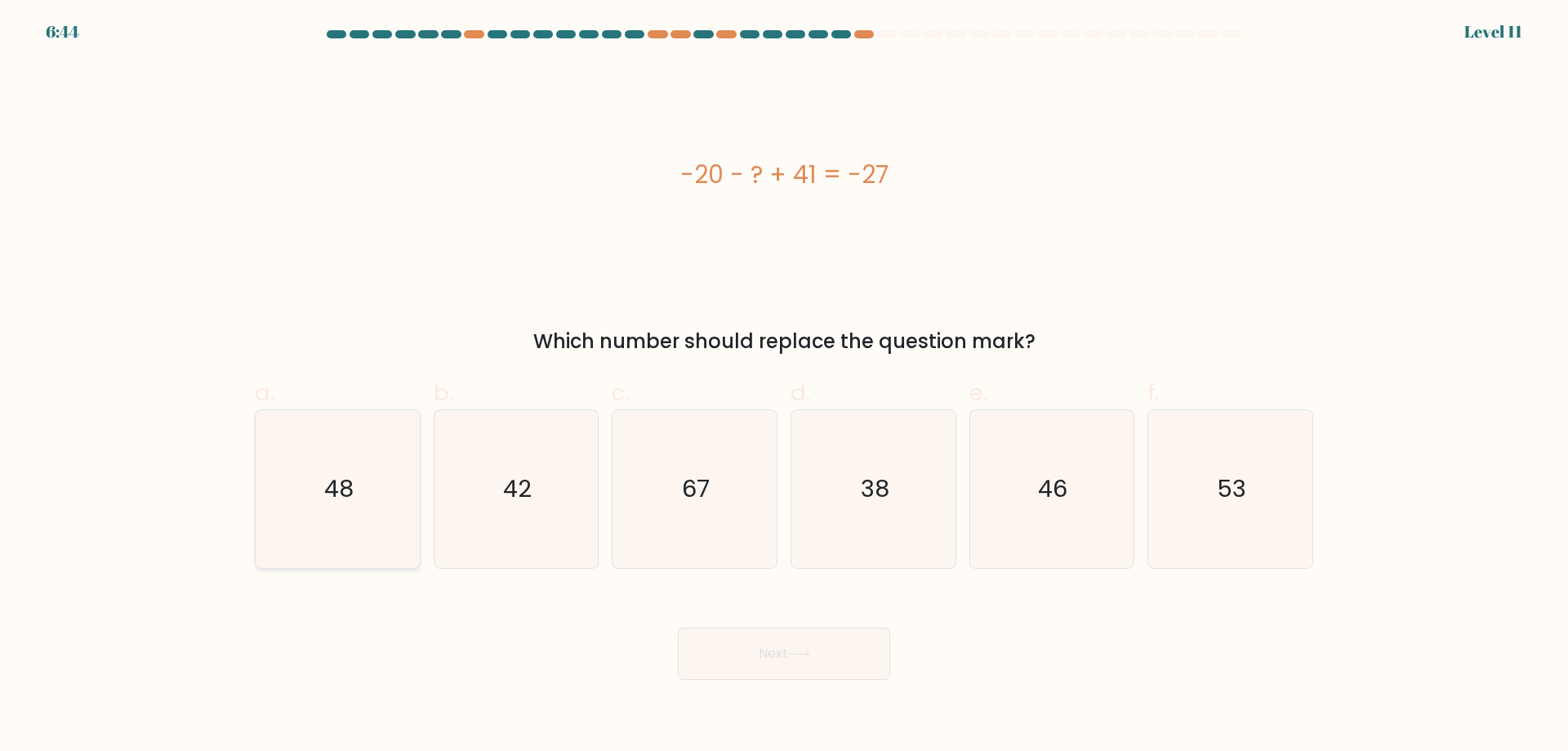
click at [367, 483] on icon "48" at bounding box center [338, 489] width 157 height 157
click at [784, 386] on input "a. 48" at bounding box center [784, 381] width 1 height 10
radio input "true"
click at [811, 643] on button "Next" at bounding box center [783, 654] width 212 height 52
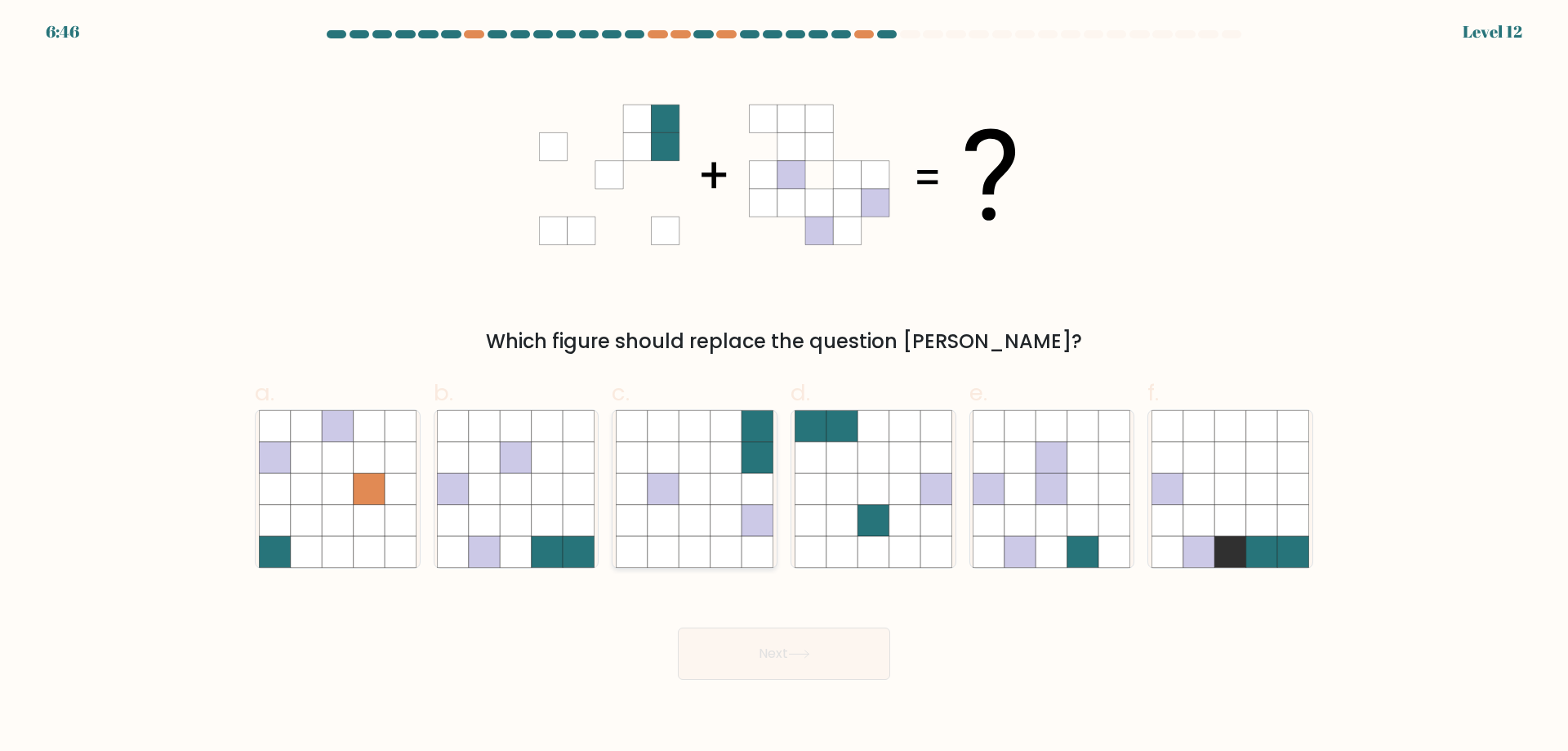
click at [683, 523] on icon at bounding box center [694, 520] width 31 height 31
click at [784, 386] on input "c." at bounding box center [784, 381] width 1 height 10
radio input "true"
click at [815, 652] on button "Next" at bounding box center [783, 654] width 212 height 52
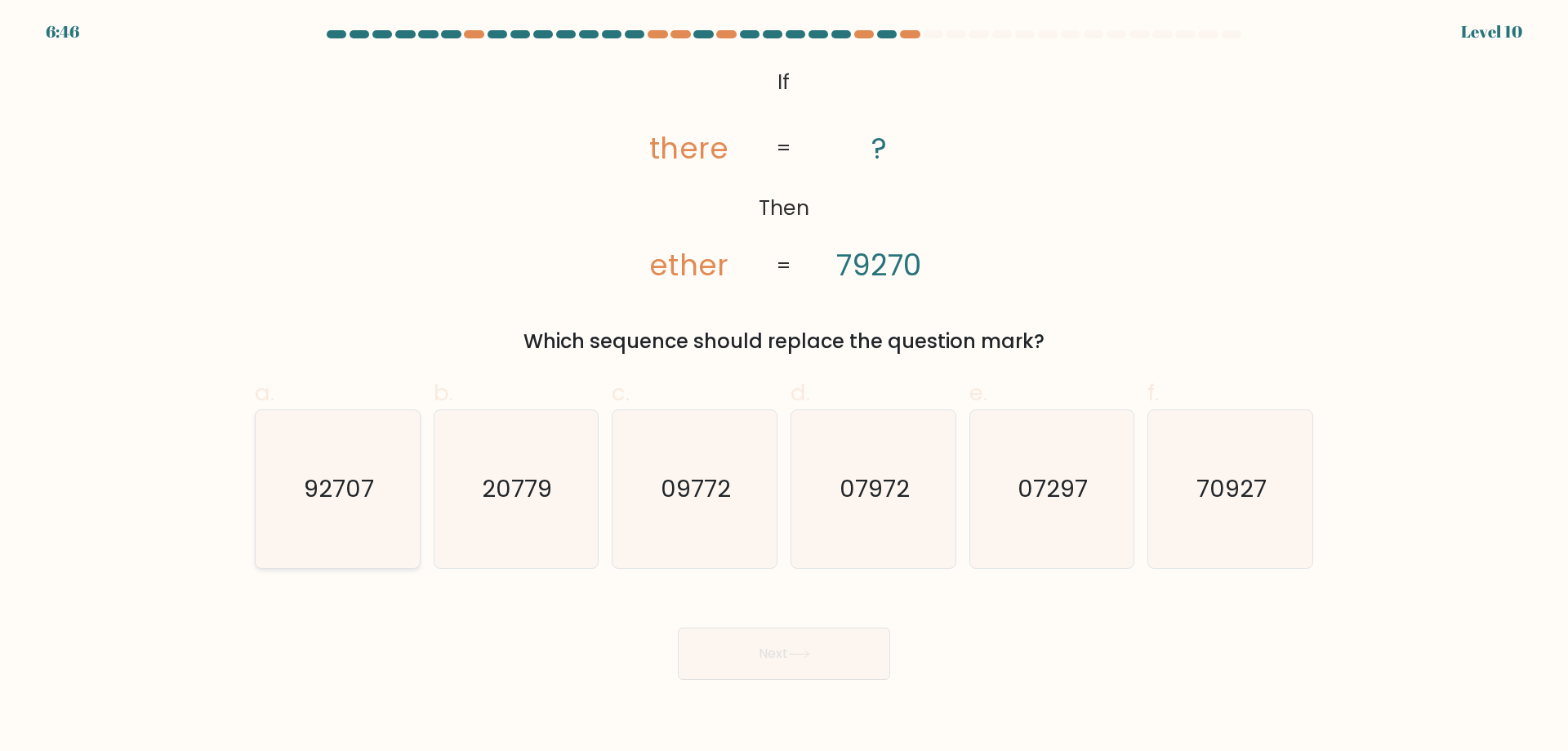
click at [384, 482] on icon "92707" at bounding box center [338, 489] width 157 height 157
click at [784, 386] on input "a. 92707" at bounding box center [784, 381] width 1 height 10
radio input "true"
click at [844, 662] on button "Next" at bounding box center [783, 654] width 212 height 52
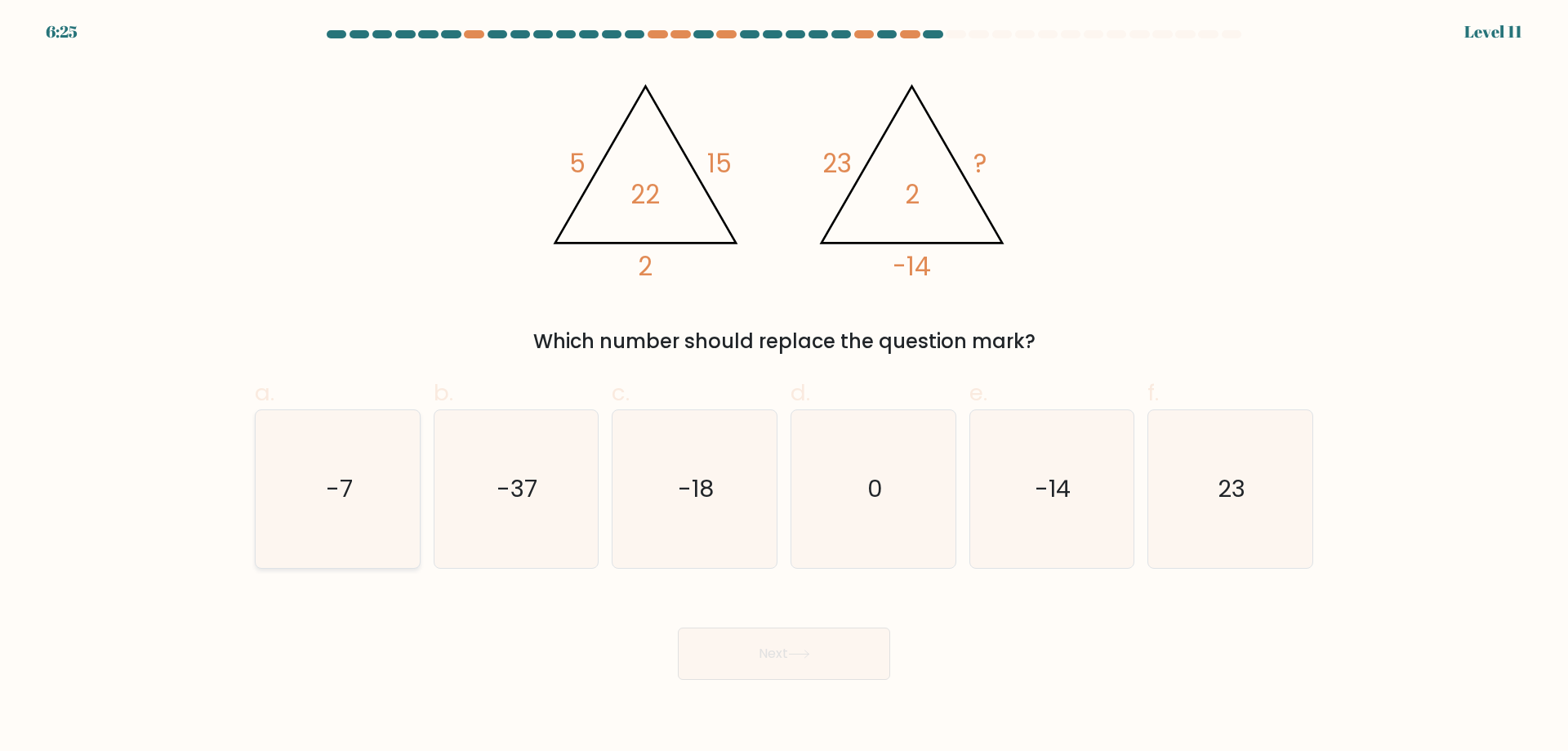
click at [314, 454] on icon "-7" at bounding box center [338, 489] width 157 height 157
click at [784, 386] on input "a. -7" at bounding box center [784, 381] width 1 height 10
radio input "true"
click at [857, 663] on button "Next" at bounding box center [783, 654] width 212 height 52
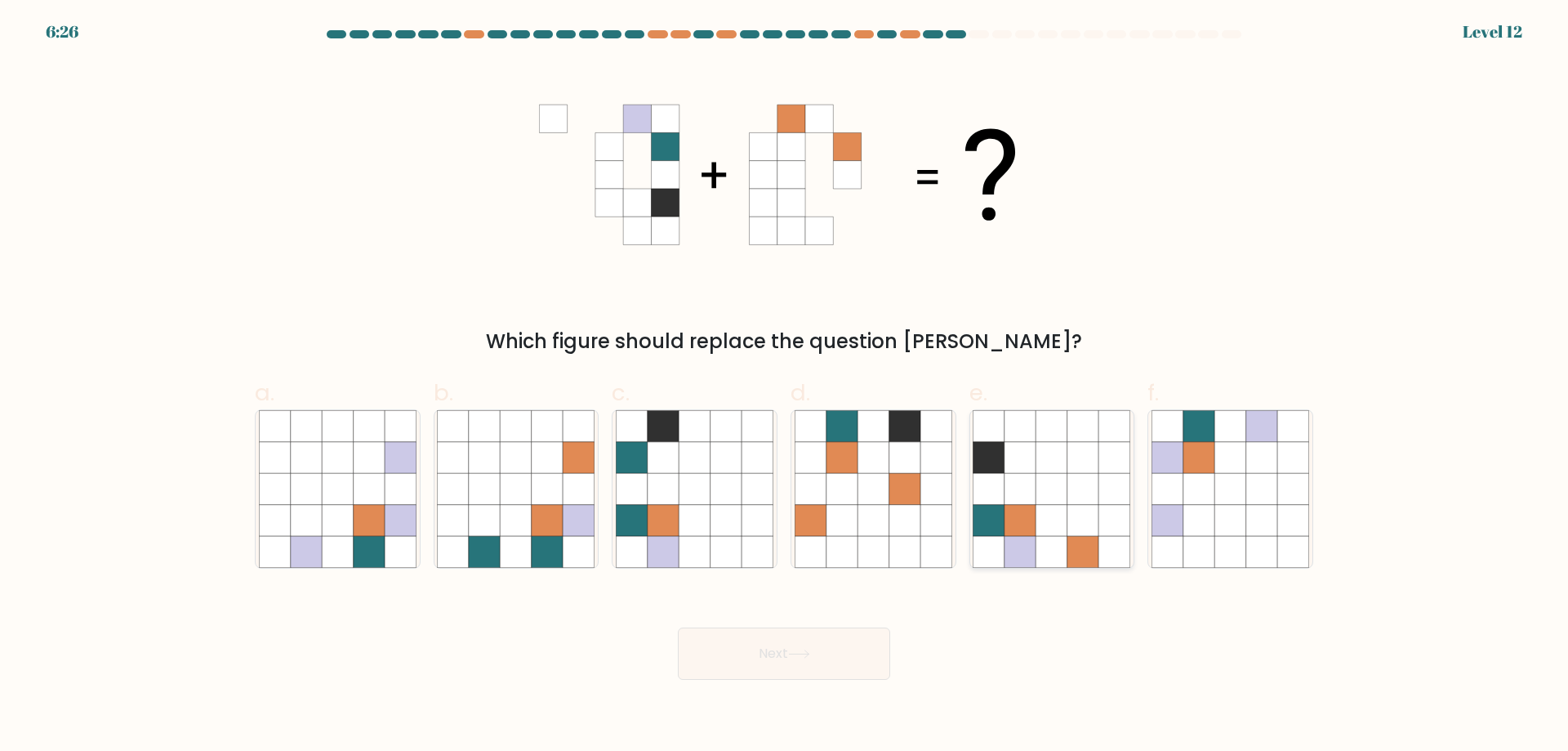
click at [1096, 480] on icon at bounding box center [1083, 489] width 31 height 31
click at [785, 386] on input "e." at bounding box center [784, 381] width 1 height 10
radio input "true"
click at [750, 643] on button "Next" at bounding box center [783, 654] width 212 height 52
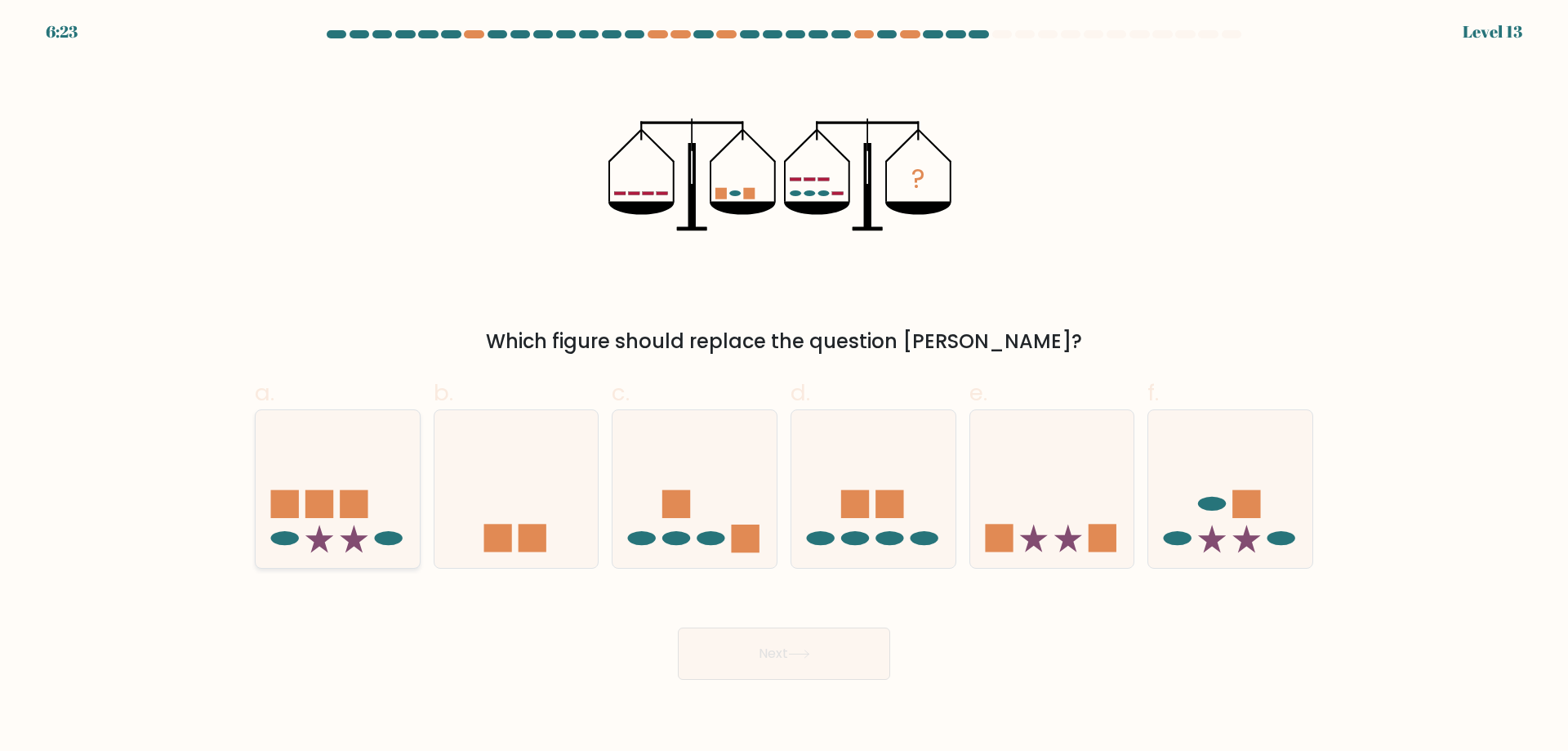
click at [373, 481] on icon at bounding box center [337, 488] width 164 height 135
click at [784, 386] on input "a." at bounding box center [784, 381] width 1 height 10
radio input "true"
click at [812, 644] on button "Next" at bounding box center [783, 654] width 212 height 52
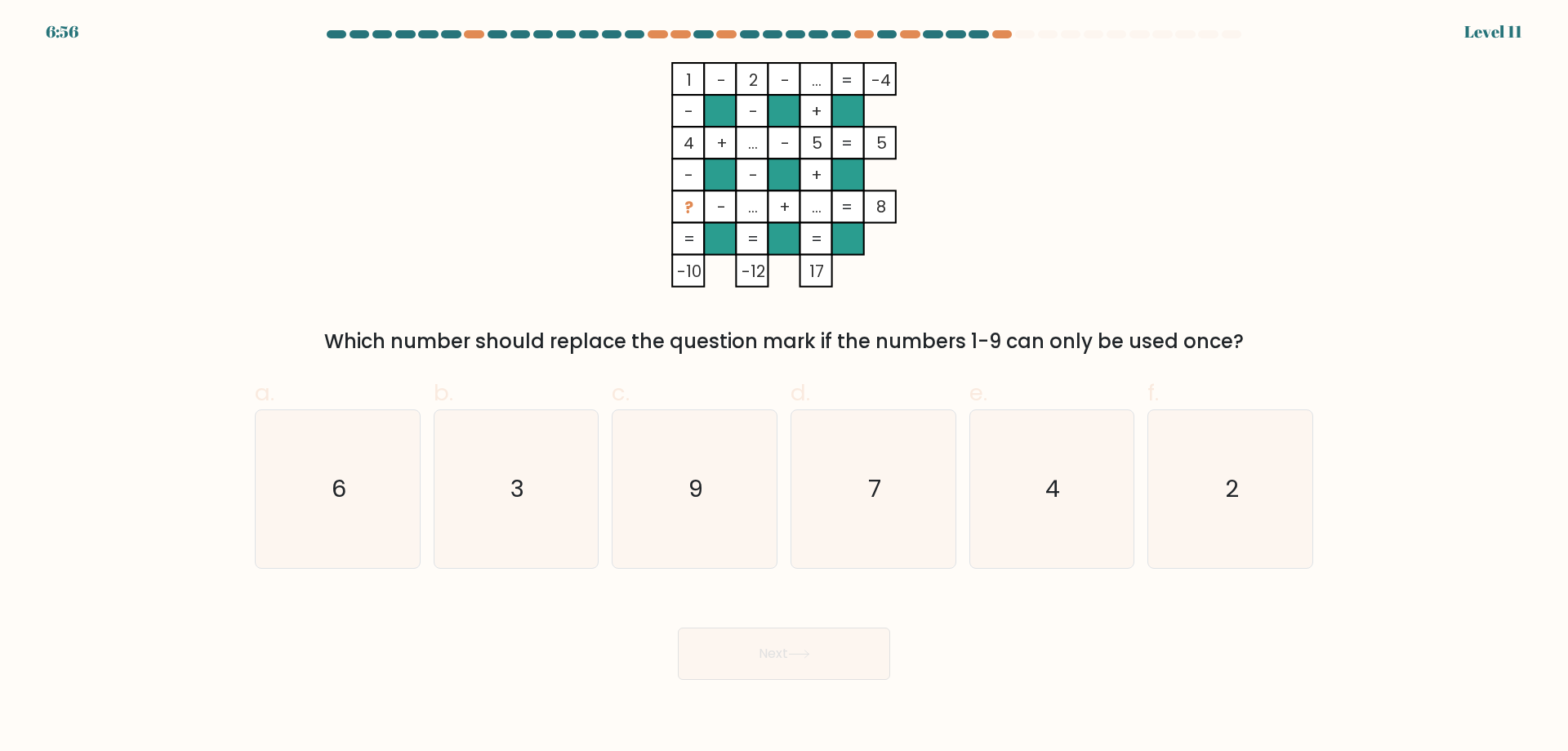
drag, startPoint x: 899, startPoint y: 441, endPoint x: 831, endPoint y: 572, distance: 147.6
click at [899, 444] on icon "7" at bounding box center [874, 489] width 157 height 157
click at [785, 386] on input "d. 7" at bounding box center [784, 381] width 1 height 10
radio input "true"
click at [812, 648] on button "Next" at bounding box center [783, 654] width 212 height 52
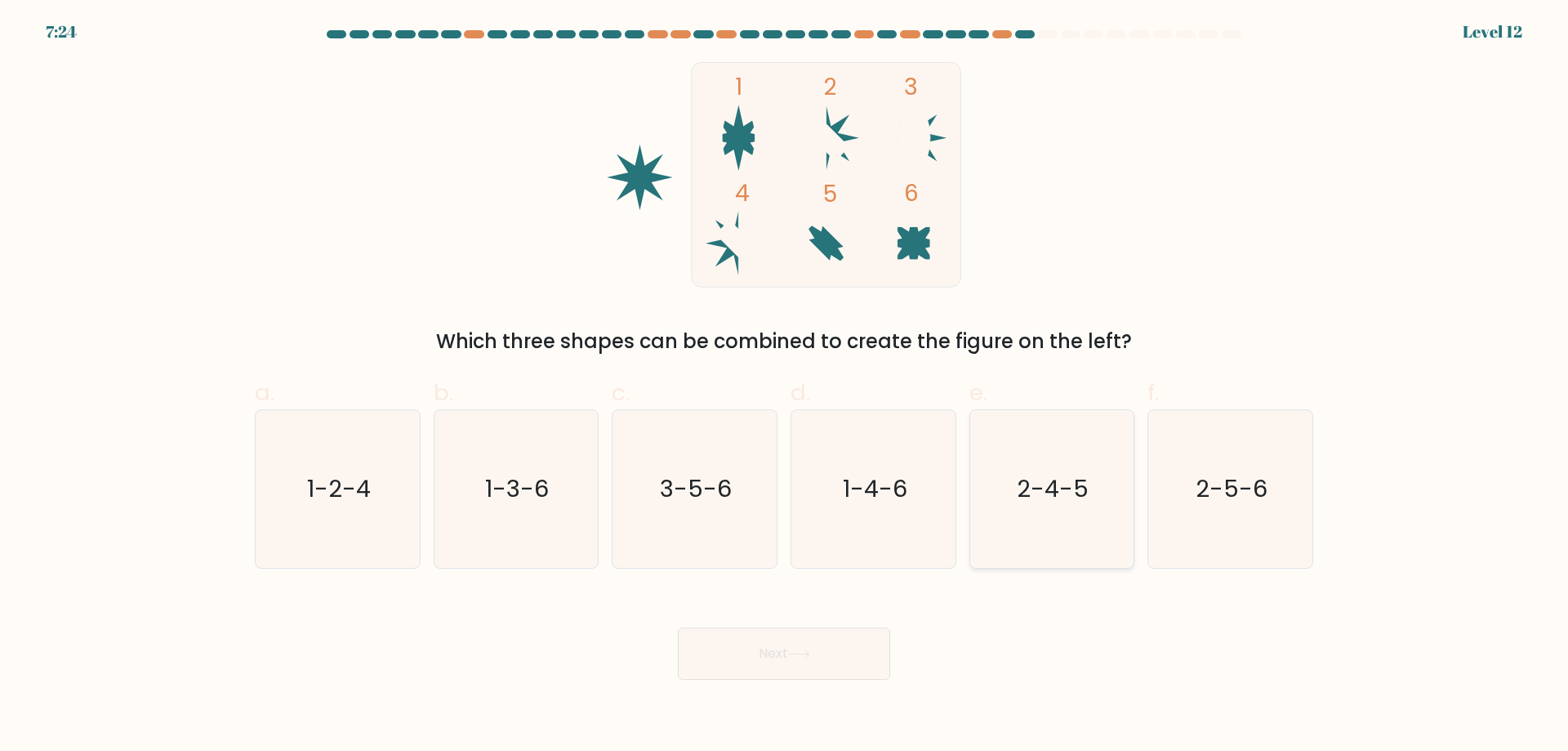
click at [1078, 520] on icon "2-4-5" at bounding box center [1052, 489] width 157 height 157
click at [785, 386] on input "e. 2-4-5" at bounding box center [784, 381] width 1 height 10
radio input "true"
click at [829, 640] on button "Next" at bounding box center [783, 654] width 212 height 52
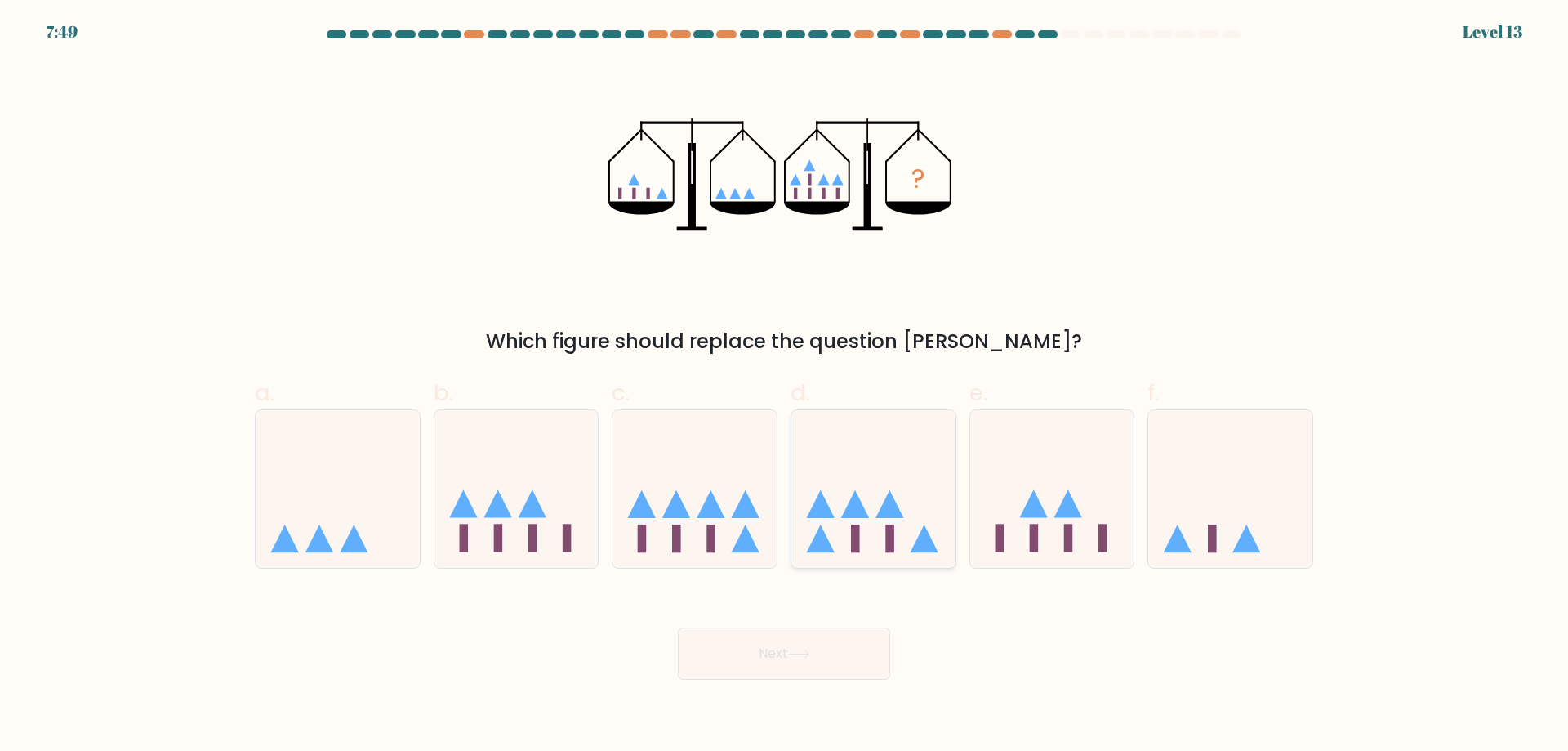
click at [872, 547] on icon at bounding box center [873, 488] width 164 height 135
click at [785, 386] on input "d." at bounding box center [784, 381] width 1 height 10
radio input "true"
click at [855, 639] on button "Next" at bounding box center [783, 654] width 212 height 52
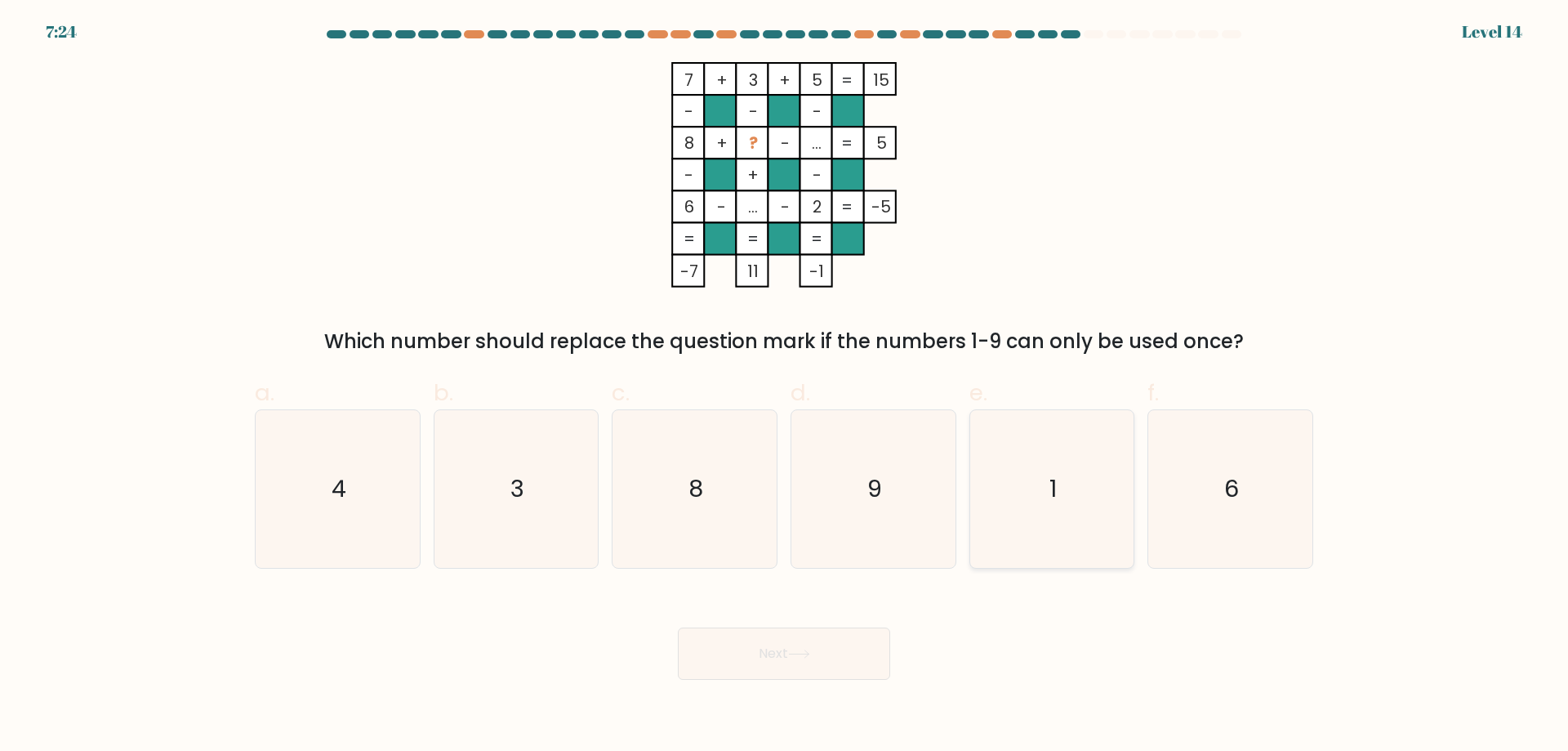
click at [1096, 496] on icon "1" at bounding box center [1052, 489] width 157 height 157
click at [785, 386] on input "e. 1" at bounding box center [784, 381] width 1 height 10
radio input "true"
click at [809, 655] on icon at bounding box center [798, 654] width 19 height 7
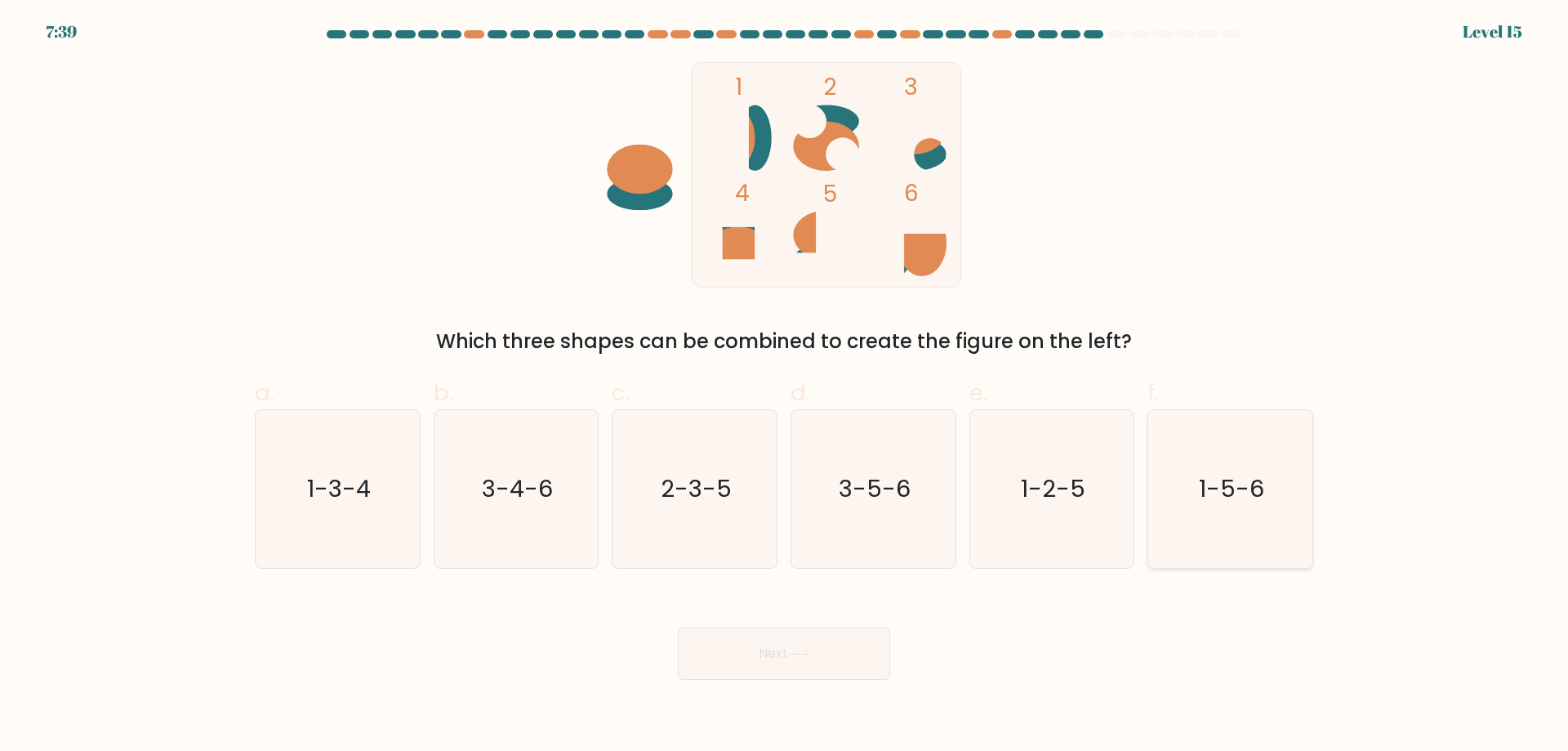
click at [1281, 510] on icon "1-5-6" at bounding box center [1230, 489] width 157 height 157
click at [785, 386] on input "f. 1-5-6" at bounding box center [784, 381] width 1 height 10
radio input "true"
click at [842, 650] on button "Next" at bounding box center [783, 654] width 212 height 52
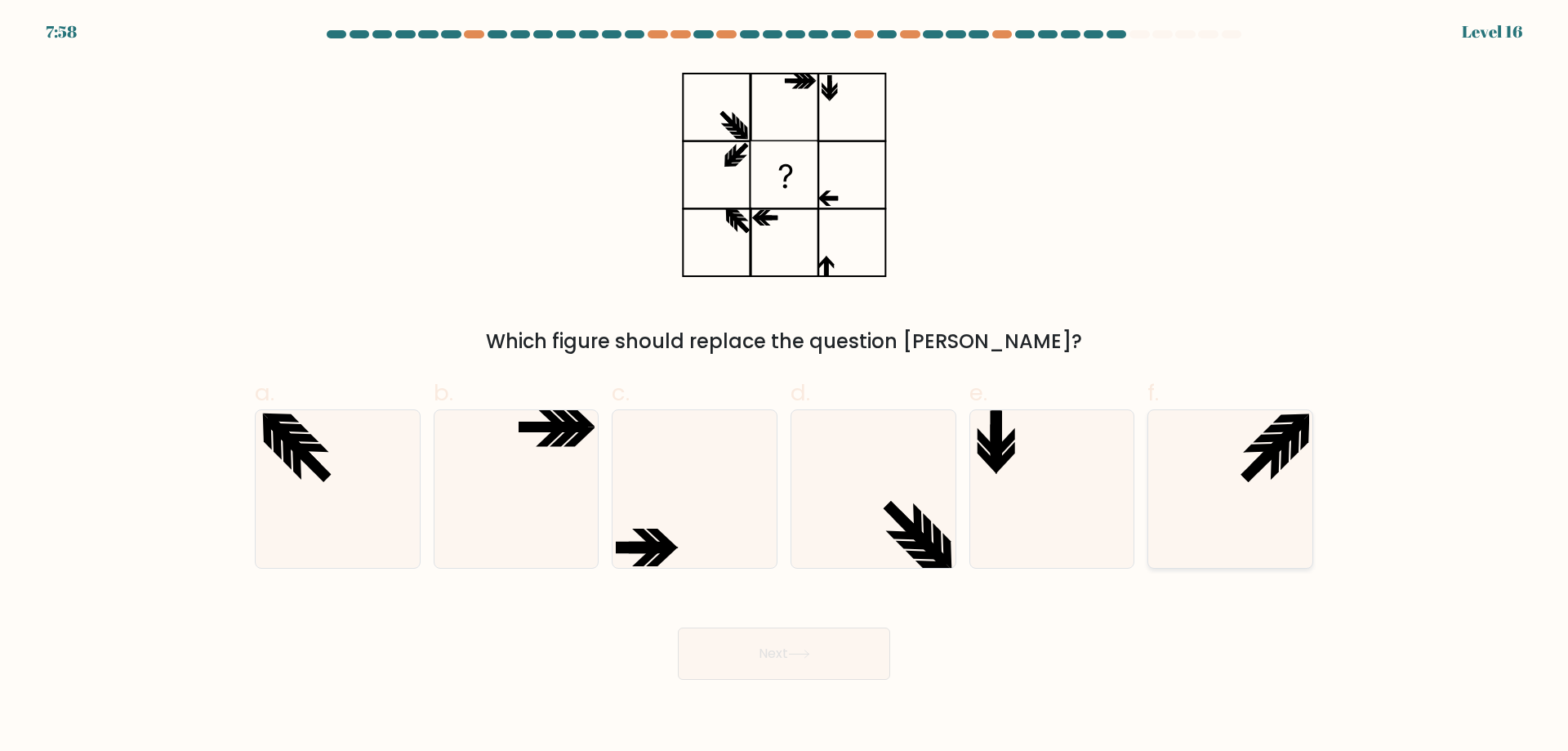
click at [1260, 481] on icon at bounding box center [1230, 489] width 157 height 157
click at [785, 386] on input "f." at bounding box center [784, 381] width 1 height 10
radio input "true"
click at [867, 649] on button "Next" at bounding box center [783, 654] width 212 height 52
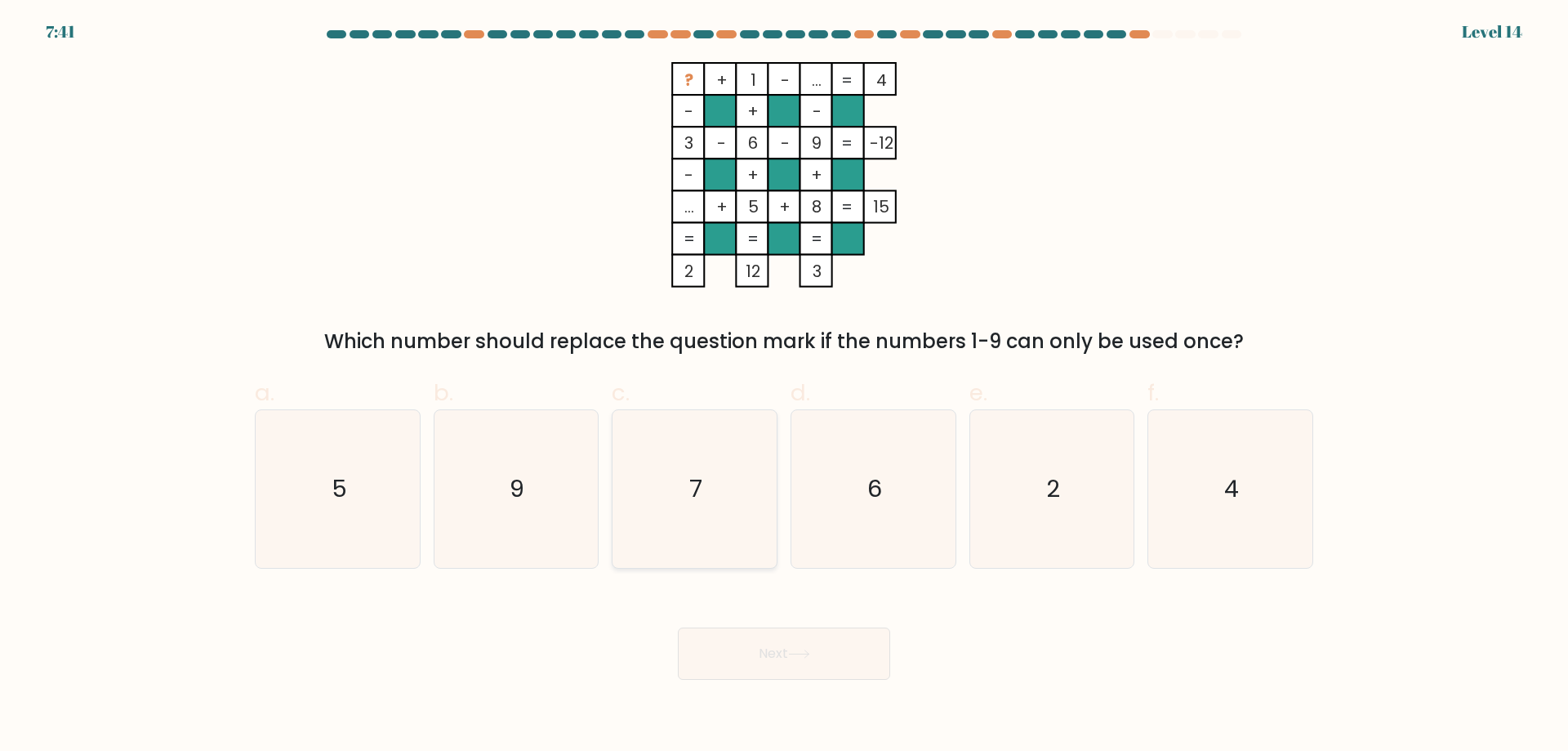
click at [729, 496] on icon "7" at bounding box center [694, 489] width 157 height 157
click at [784, 386] on input "c. 7" at bounding box center [784, 381] width 1 height 10
radio input "true"
click at [811, 645] on button "Next" at bounding box center [783, 654] width 212 height 52
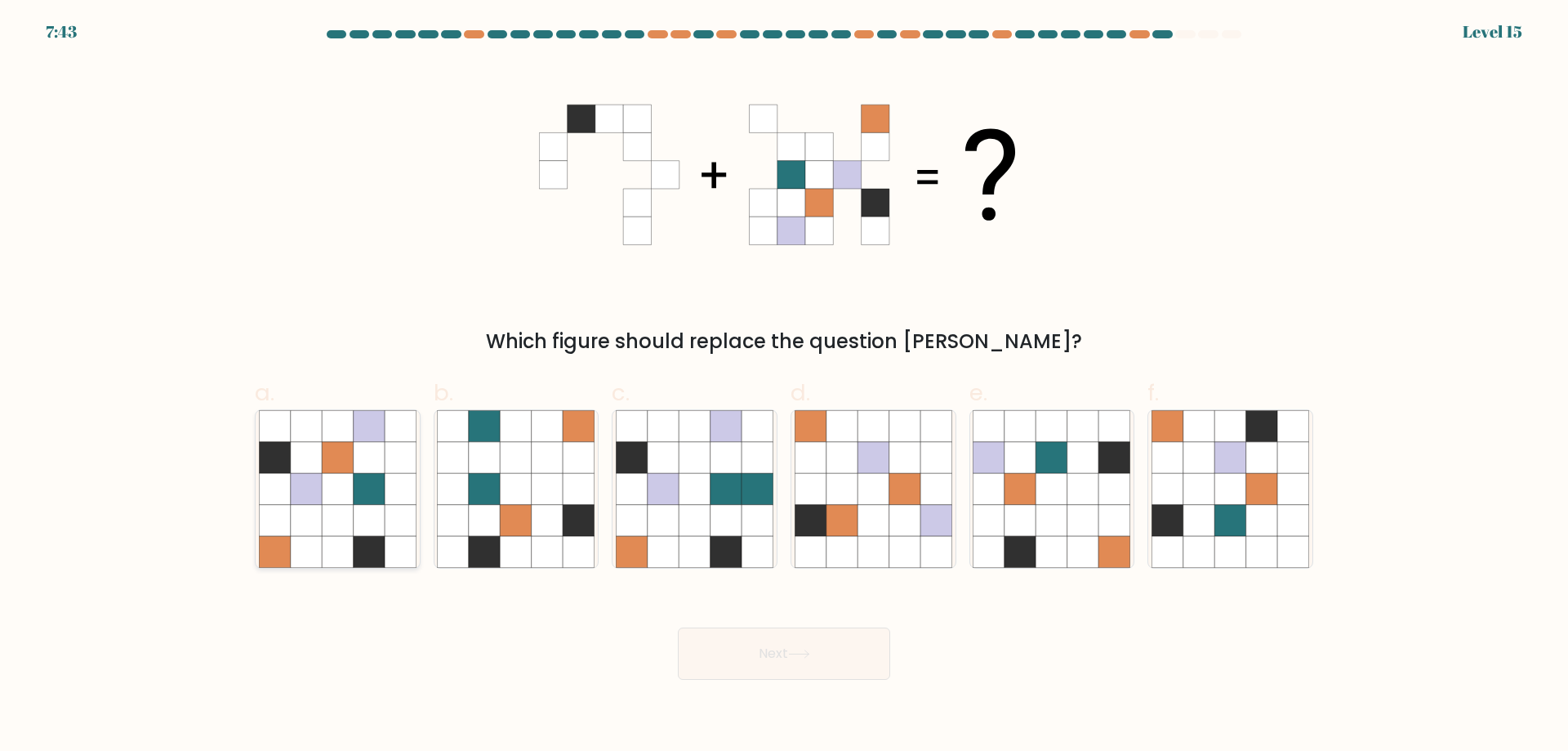
click at [323, 496] on icon at bounding box center [338, 489] width 31 height 31
click at [784, 386] on input "a." at bounding box center [784, 381] width 1 height 10
radio input "true"
click at [815, 645] on button "Next" at bounding box center [783, 654] width 212 height 52
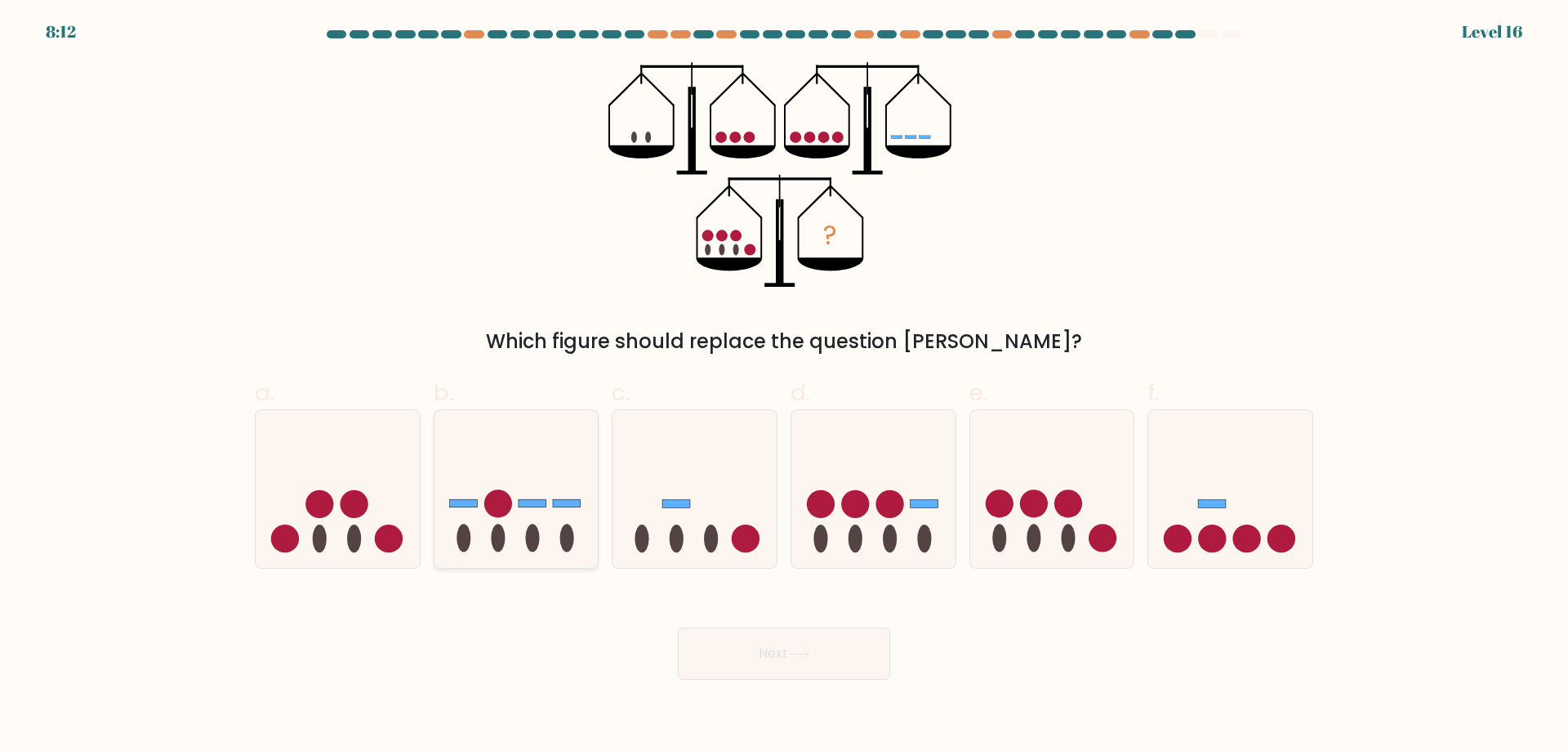
click at [548, 545] on icon at bounding box center [516, 488] width 164 height 135
click at [784, 386] on input "b." at bounding box center [784, 381] width 1 height 10
radio input "true"
click at [793, 637] on button "Next" at bounding box center [783, 654] width 212 height 52
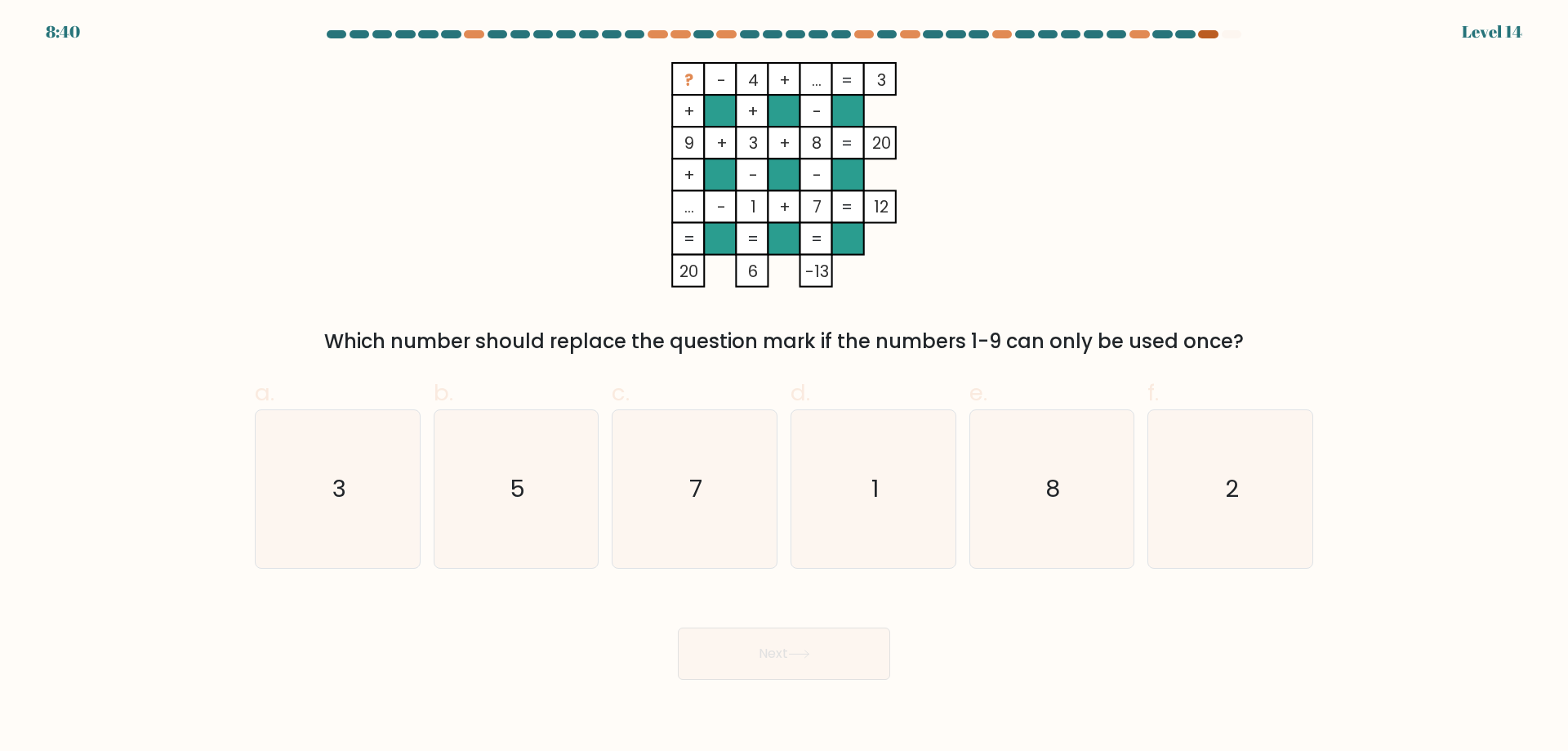
click at [1209, 31] on div at bounding box center [1207, 34] width 19 height 8
click at [540, 430] on icon "5" at bounding box center [516, 489] width 157 height 157
click at [784, 386] on input "b. 5" at bounding box center [784, 381] width 1 height 10
radio input "true"
click at [806, 657] on icon at bounding box center [799, 654] width 22 height 9
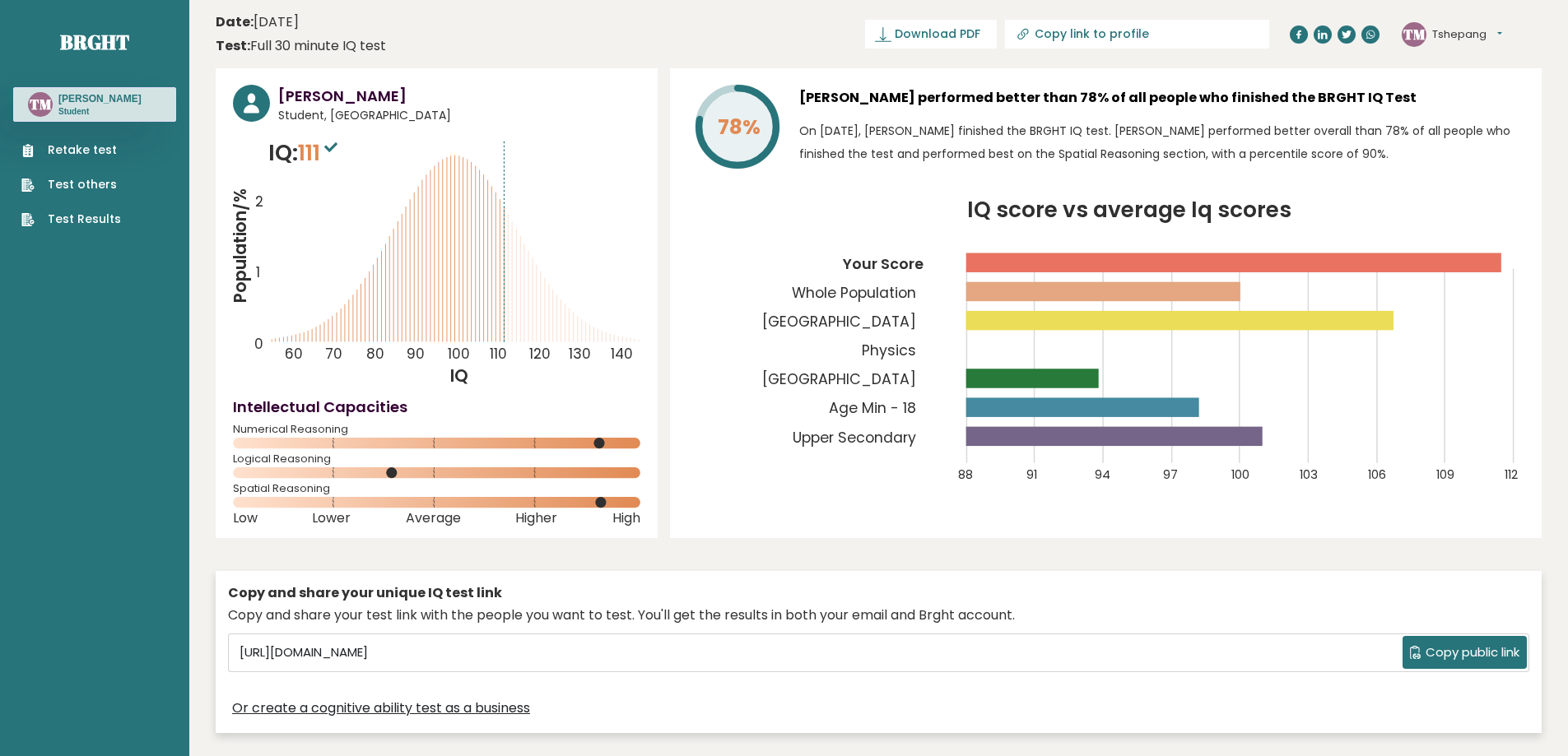
click at [65, 227] on link "Test Results" at bounding box center [71, 219] width 100 height 18
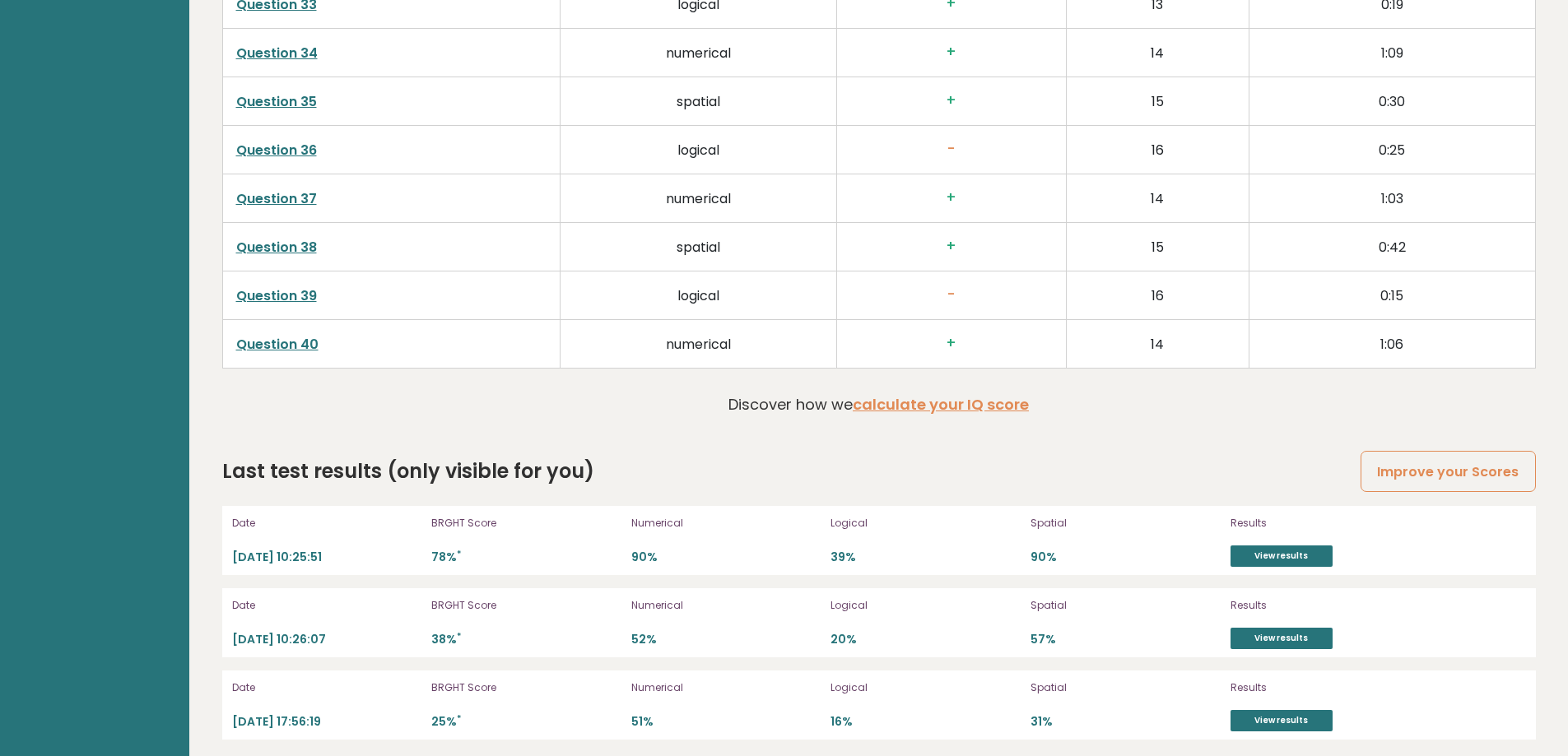
scroll to position [4421, 0]
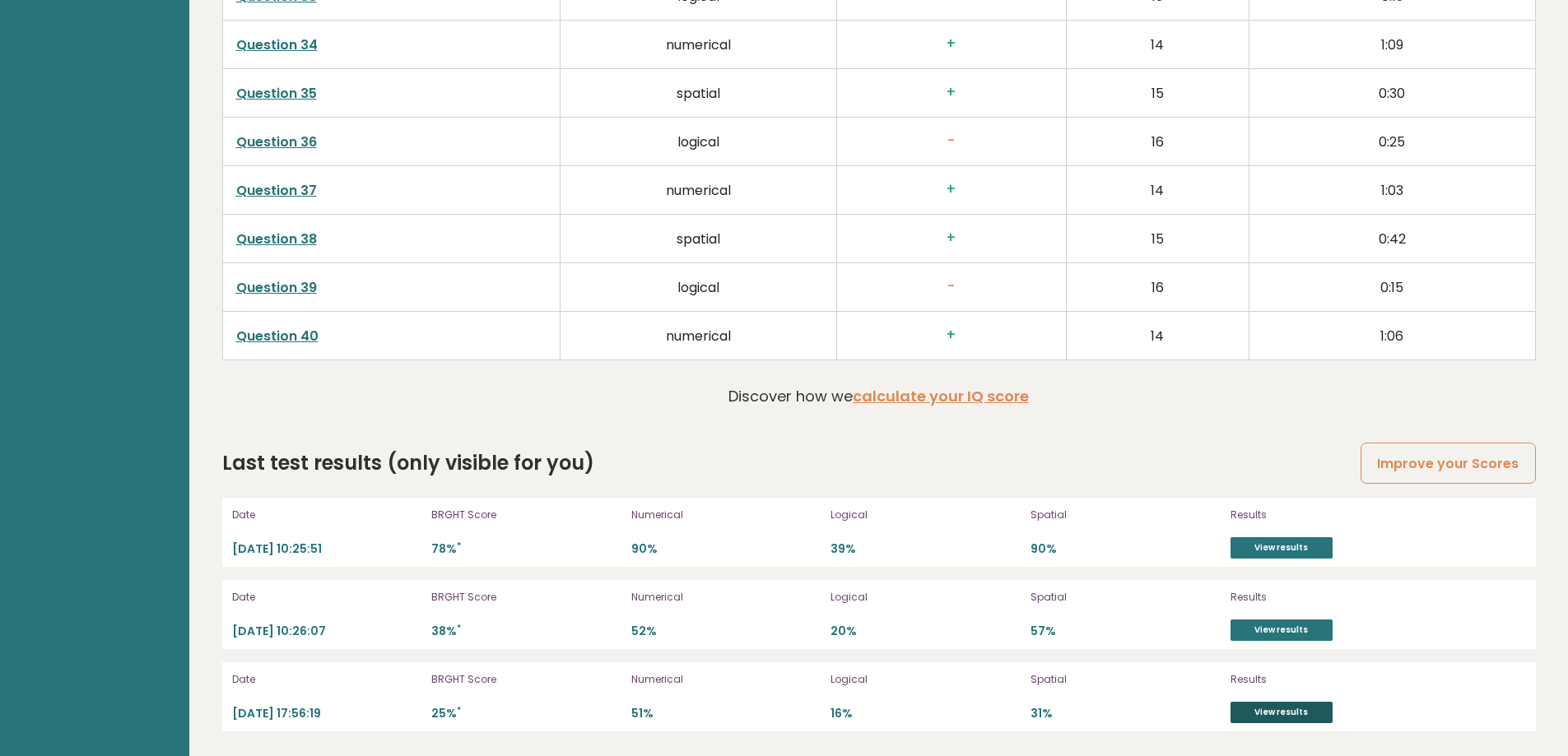
click at [1249, 706] on link "View results" at bounding box center [1281, 712] width 102 height 21
click at [1262, 626] on link "View results" at bounding box center [1281, 629] width 102 height 21
click at [1245, 552] on link "View results" at bounding box center [1281, 547] width 102 height 21
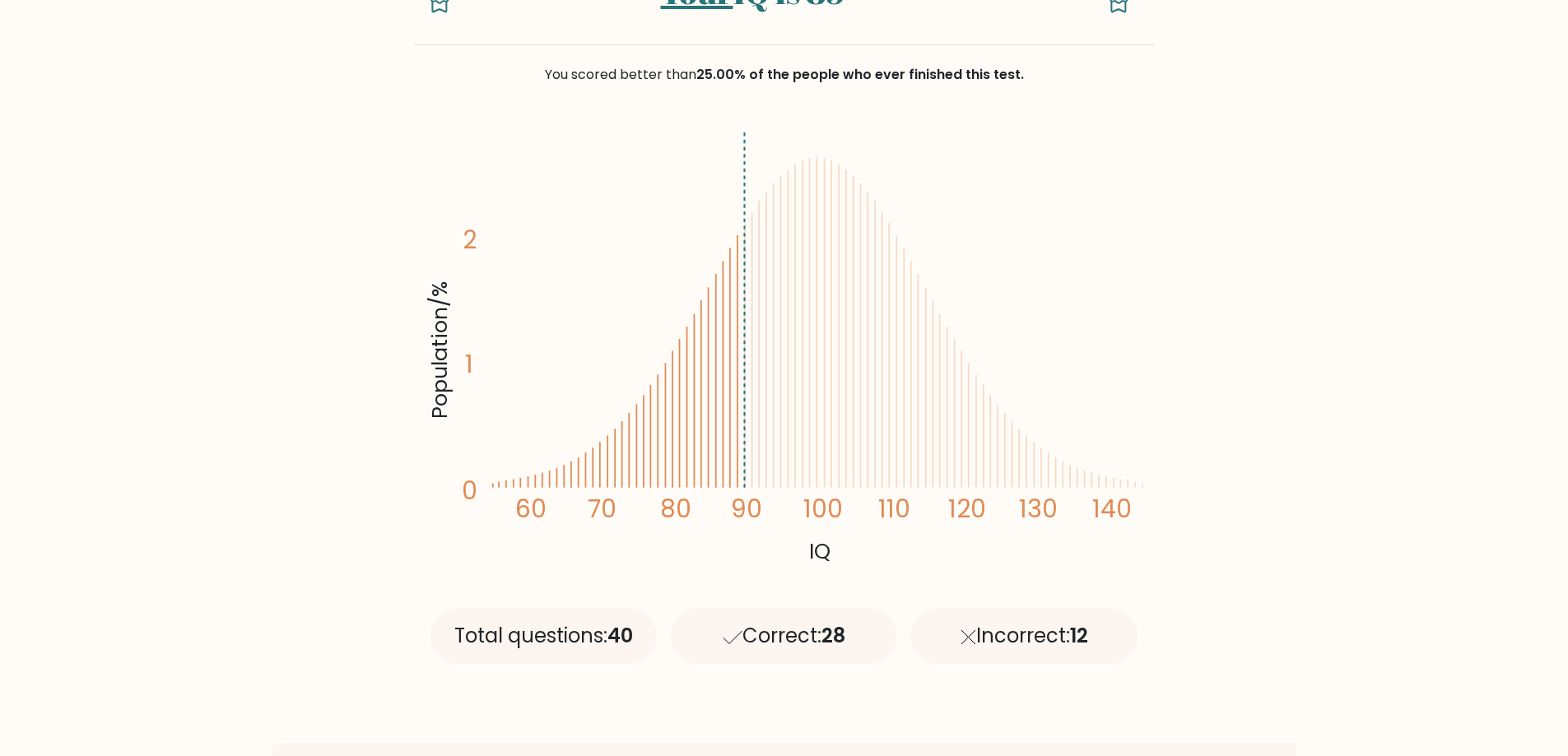
scroll to position [164, 0]
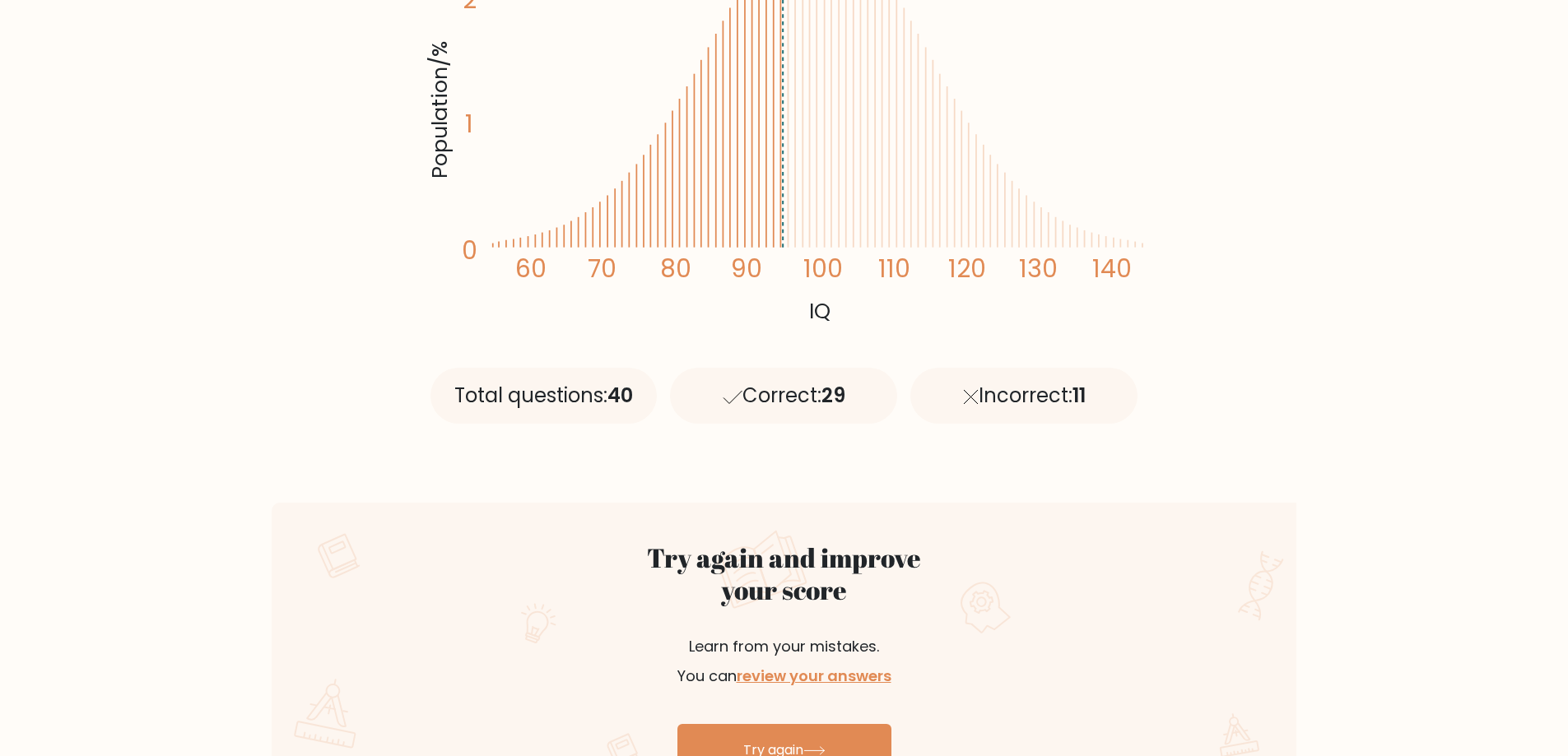
scroll to position [411, 0]
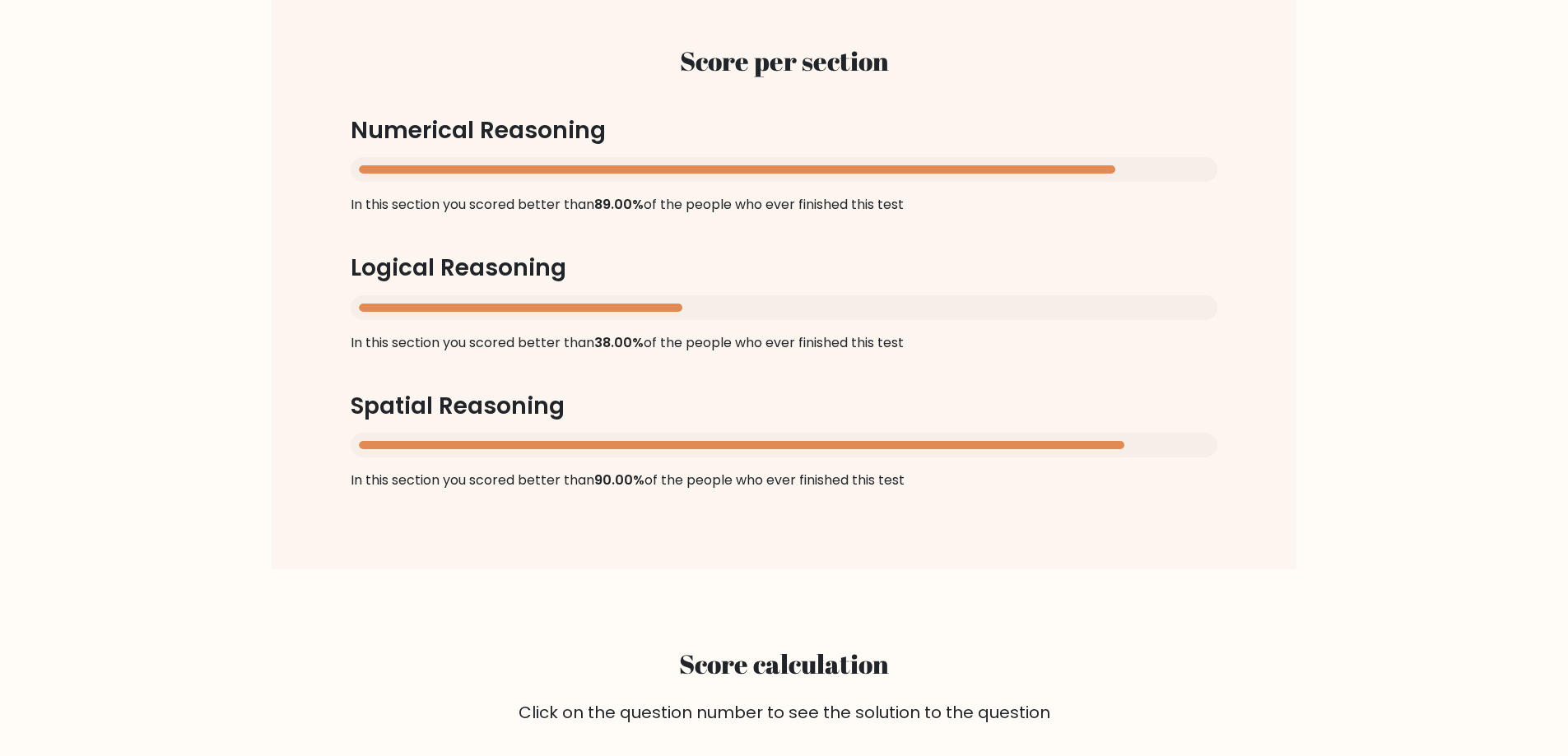
scroll to position [1562, 0]
